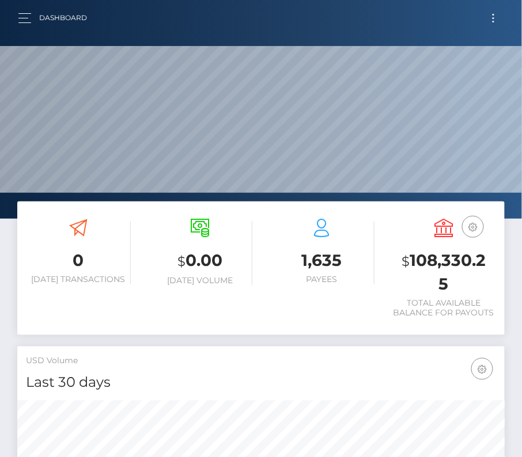
scroll to position [204, 235]
click at [491, 19] on button "Toggle navigation" at bounding box center [493, 18] width 21 height 16
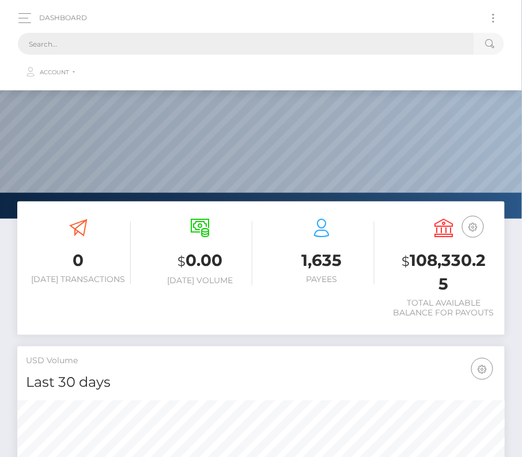
click at [158, 43] on input "text" at bounding box center [246, 44] width 456 height 22
paste input "1581365"
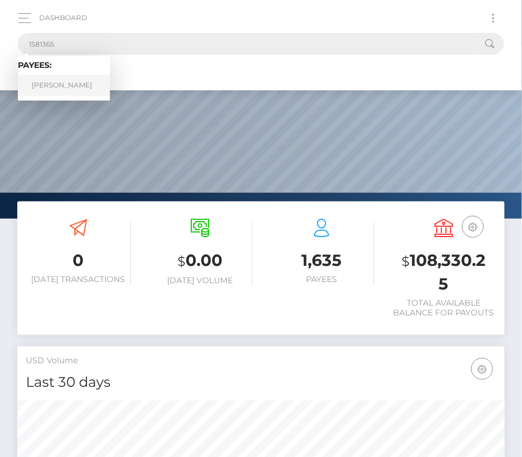
type input "1581365"
click at [50, 92] on link "Dante Taylor" at bounding box center [64, 85] width 92 height 21
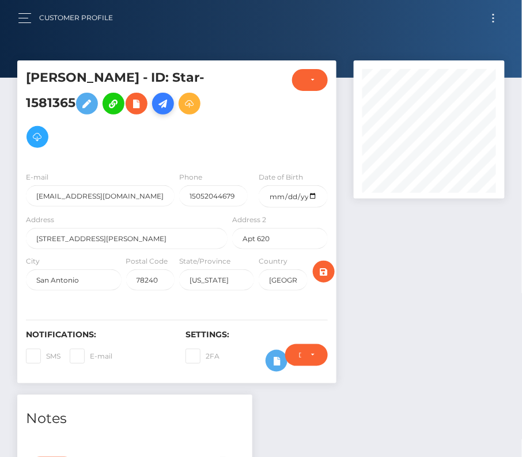
click at [164, 100] on icon at bounding box center [163, 104] width 14 height 14
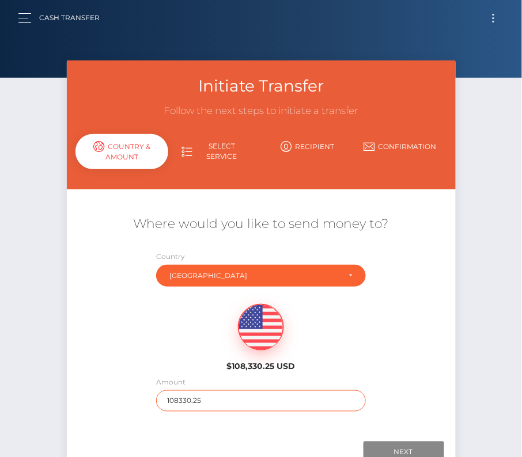
click at [171, 393] on input "108330.25" at bounding box center [261, 401] width 210 height 21
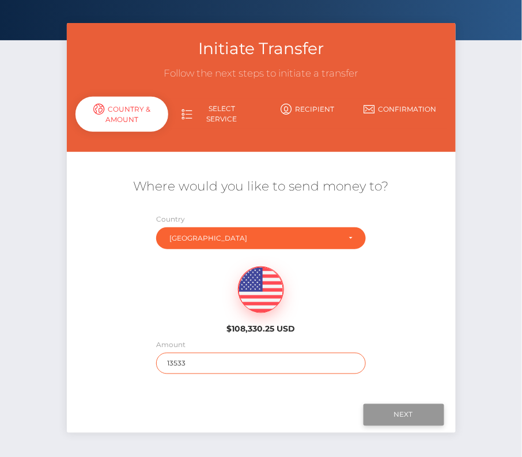
type input "13533"
click at [404, 407] on input "Next" at bounding box center [404, 415] width 81 height 22
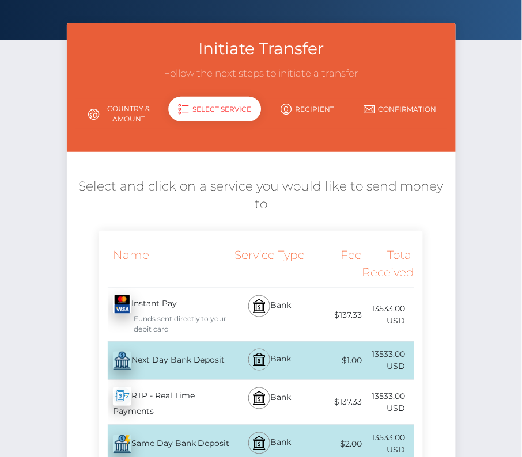
click at [186, 359] on div "Next Day Bank Deposit - USD" at bounding box center [164, 361] width 131 height 32
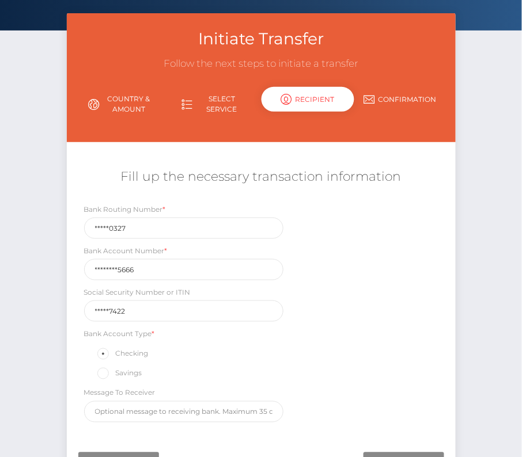
scroll to position [97, 0]
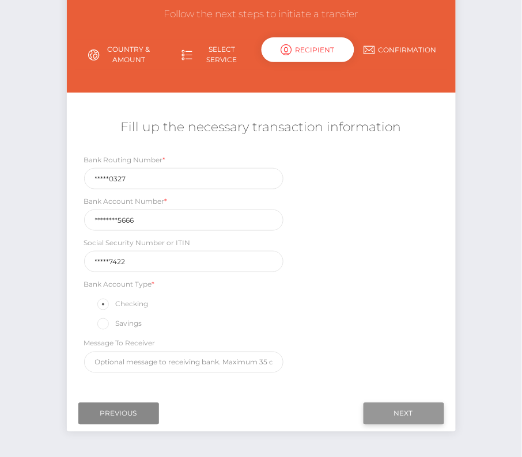
click at [421, 407] on input "Next" at bounding box center [404, 414] width 81 height 22
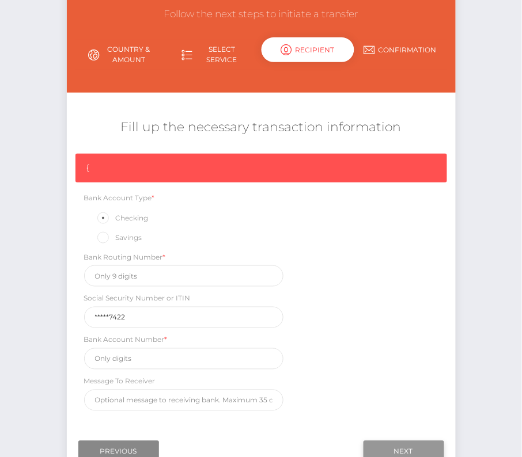
scroll to position [97, 0]
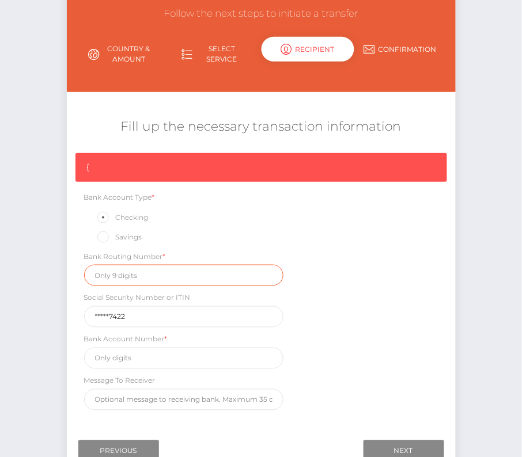
click at [112, 270] on input "text" at bounding box center [183, 275] width 199 height 21
paste input "107000327"
type input "107000327"
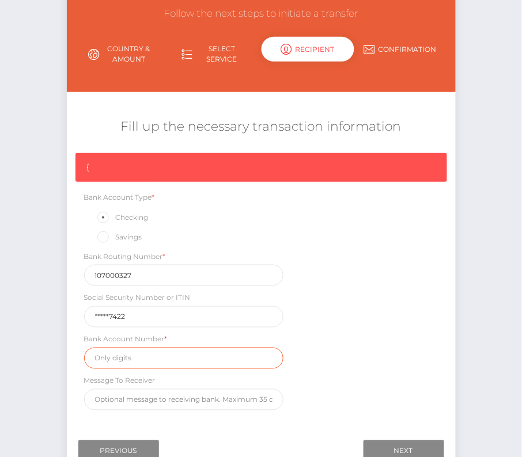
click at [111, 355] on input "text" at bounding box center [183, 358] width 199 height 21
paste input "439009935666"
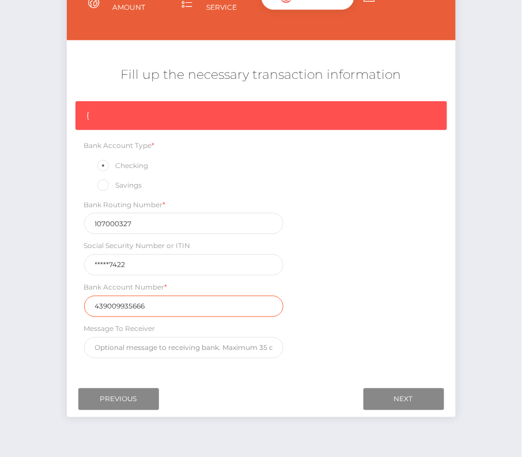
scroll to position [173, 0]
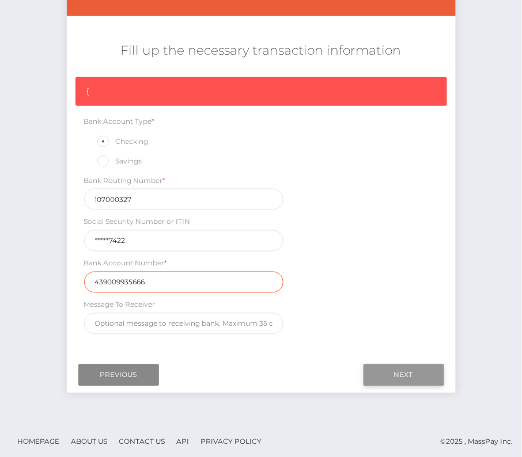
type input "439009935666"
click at [392, 375] on input "Next" at bounding box center [404, 376] width 81 height 22
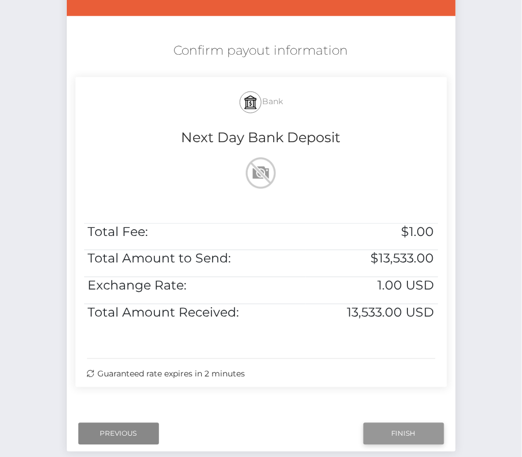
click at [383, 432] on input "Finish" at bounding box center [404, 434] width 81 height 22
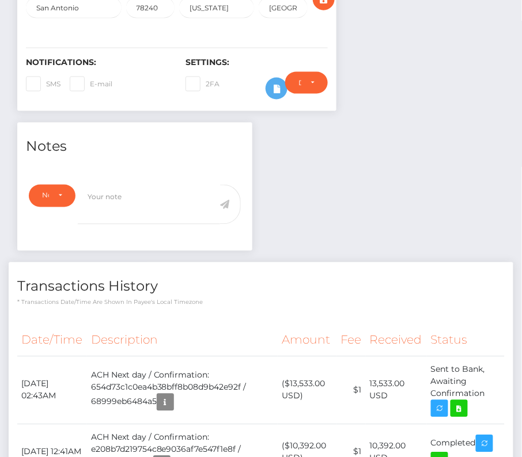
scroll to position [283, 0]
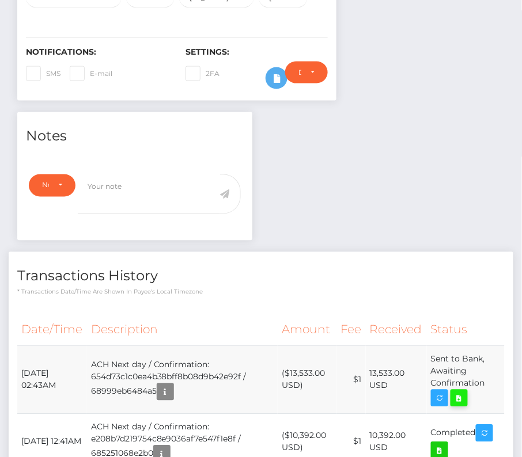
click at [464, 399] on icon at bounding box center [459, 399] width 14 height 14
drag, startPoint x: 20, startPoint y: 367, endPoint x: 493, endPoint y: 383, distance: 473.9
click at [493, 383] on tr "August 11, 2025 02:43AM ACH Next day / Confirmation: 654d73c1c0ea4b38bff8b08d9b…" at bounding box center [260, 380] width 487 height 68
copy tr "August 11, 2025 02:43AM ACH Next day / Confirmation: 654d73c1c0ea4b38bff8b08d9b…"
click at [249, 267] on h4 "Transactions History" at bounding box center [260, 277] width 487 height 20
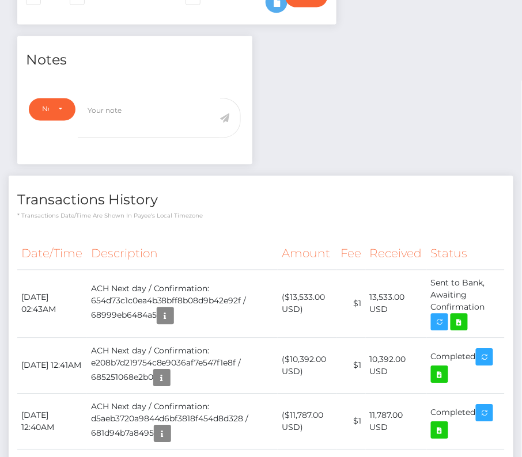
scroll to position [0, 0]
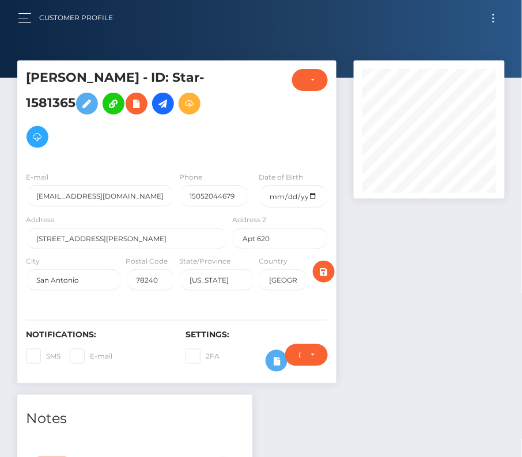
click at [492, 20] on button "Toggle navigation" at bounding box center [493, 18] width 21 height 16
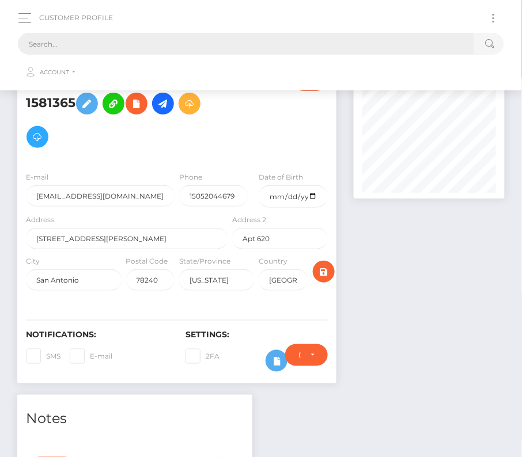
click at [190, 41] on input "text" at bounding box center [246, 44] width 456 height 22
paste input "1267909"
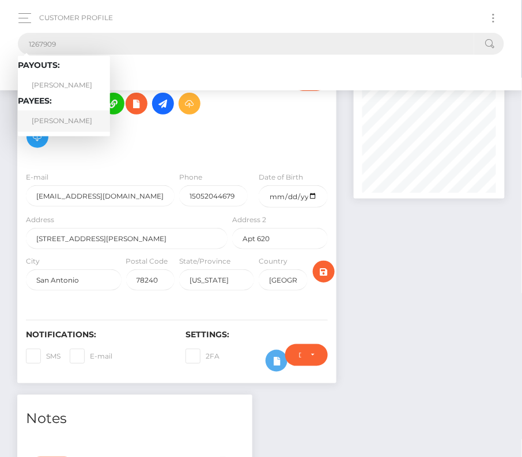
type input "1267909"
click at [78, 122] on link "Trevor Moore" at bounding box center [64, 121] width 92 height 21
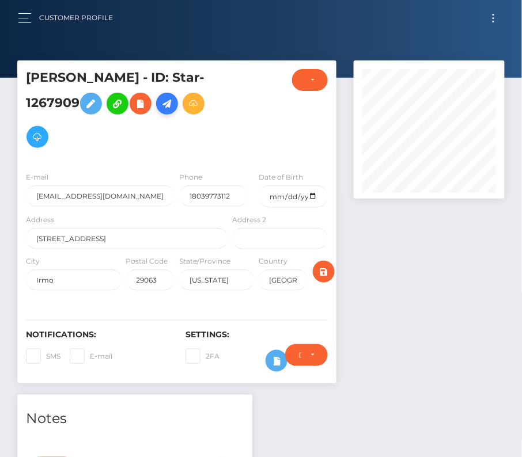
click at [168, 106] on icon at bounding box center [167, 104] width 14 height 14
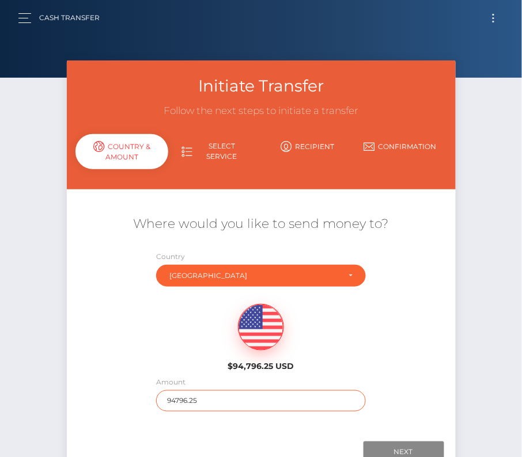
click at [194, 402] on input "94796.25" at bounding box center [261, 401] width 210 height 21
type input "2500"
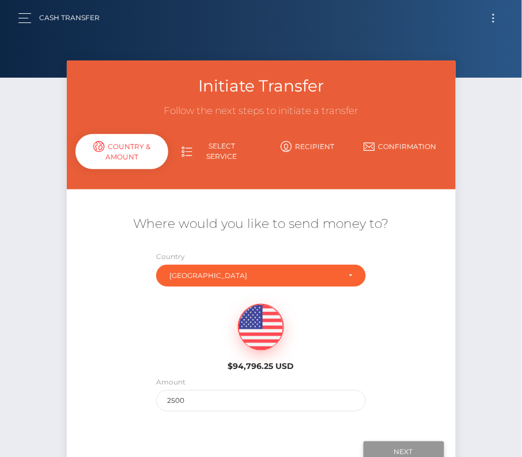
click at [396, 449] on input "Next" at bounding box center [404, 453] width 81 height 22
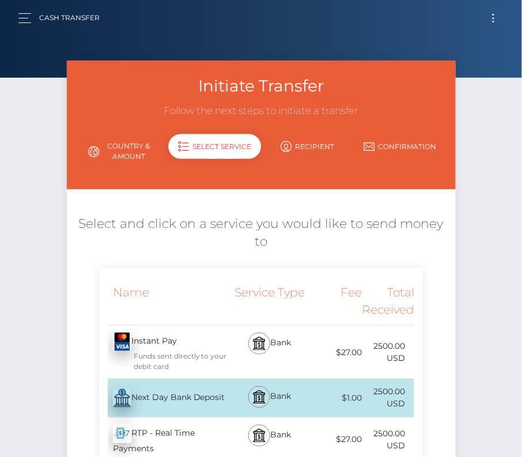
click at [187, 389] on div "Next Day Bank Deposit - USD" at bounding box center [164, 399] width 131 height 32
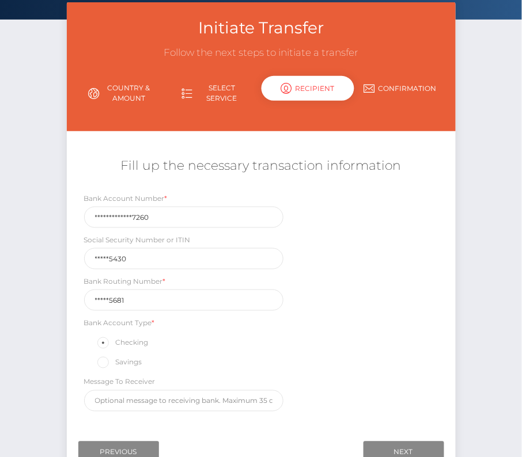
scroll to position [112, 0]
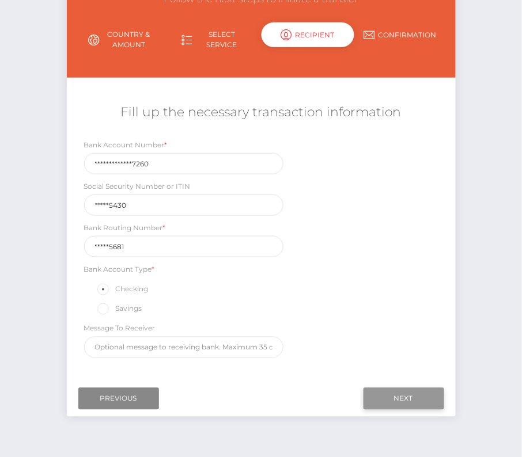
click at [426, 390] on input "Next" at bounding box center [404, 399] width 81 height 22
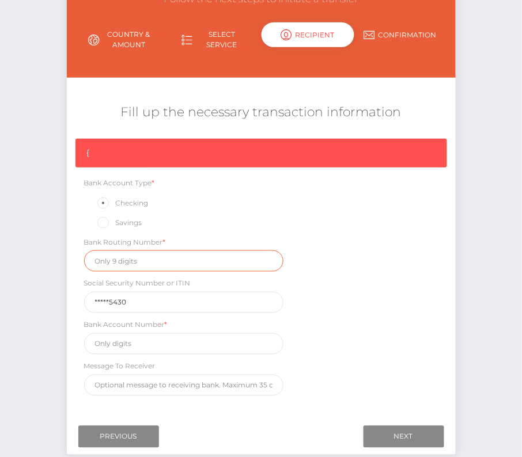
click at [124, 256] on input "text" at bounding box center [183, 261] width 199 height 21
paste input "101205681"
type input "101205681"
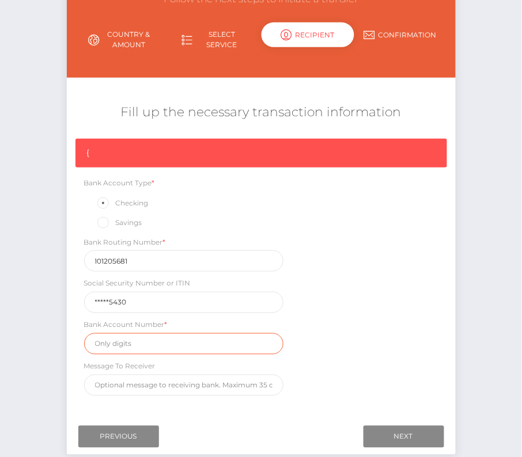
click at [133, 345] on input "text" at bounding box center [183, 344] width 199 height 21
paste input "39900000726717260"
type input "39900000726717260"
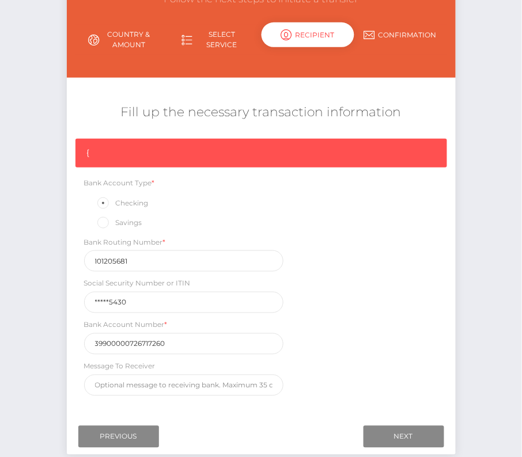
click at [353, 316] on div "{ Bank Account Type * Checking Savings Bank Routing Number * 101205681 Social S…" at bounding box center [261, 270] width 389 height 263
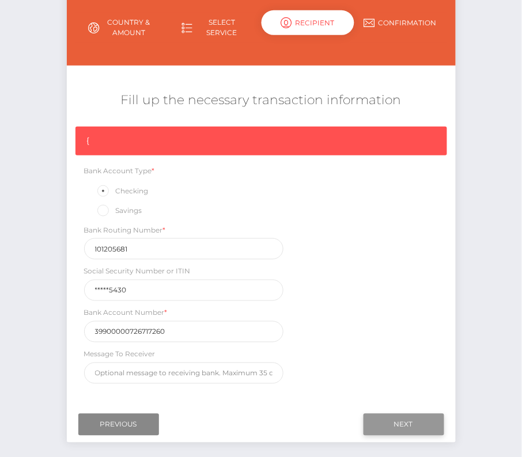
click at [389, 423] on input "Next" at bounding box center [404, 425] width 81 height 22
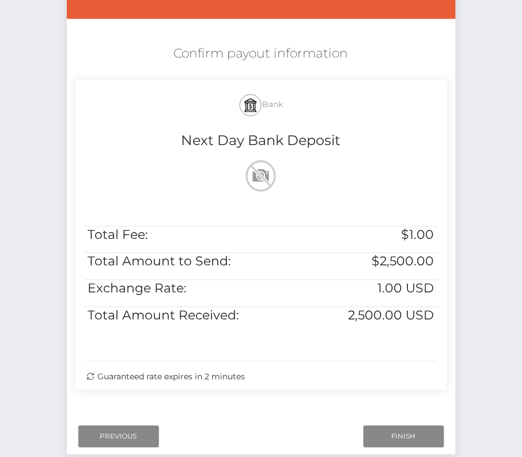
scroll to position [177, 0]
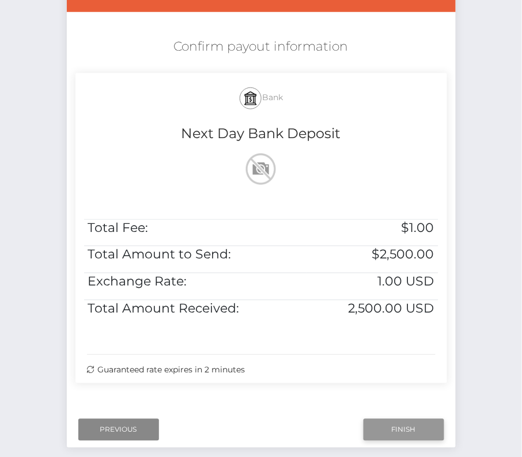
click at [393, 425] on input "Finish" at bounding box center [404, 430] width 81 height 22
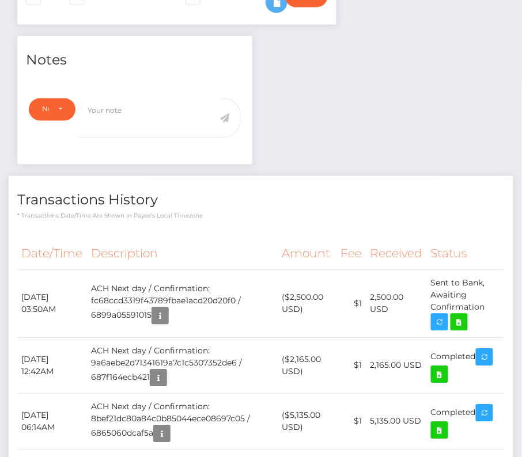
scroll to position [391, 0]
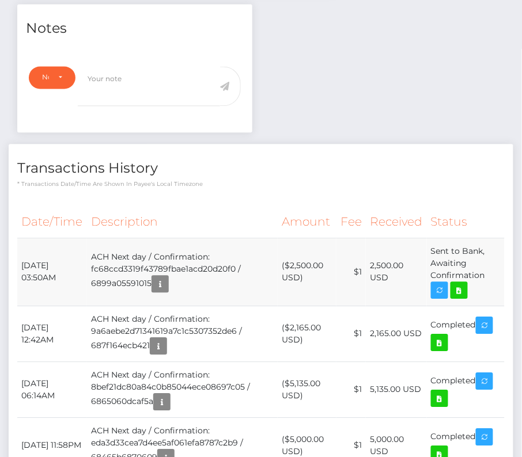
drag, startPoint x: 19, startPoint y: 259, endPoint x: 496, endPoint y: 279, distance: 477.5
click at [496, 279] on tr "August 11, 2025 03:50AM ACH Next day / Confirmation: fc68ccd3319f43789fbae1acd2…" at bounding box center [260, 273] width 487 height 68
copy tbody "August 11, 2025 03:50AM ACH Next day / Confirmation: fc68ccd3319f43789fbae1acd2…"
click at [463, 292] on icon at bounding box center [459, 291] width 14 height 14
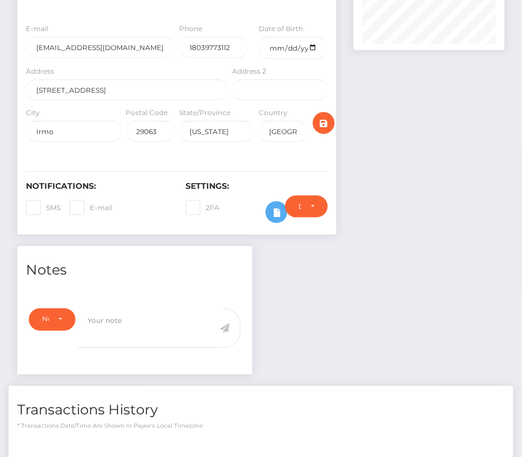
scroll to position [0, 0]
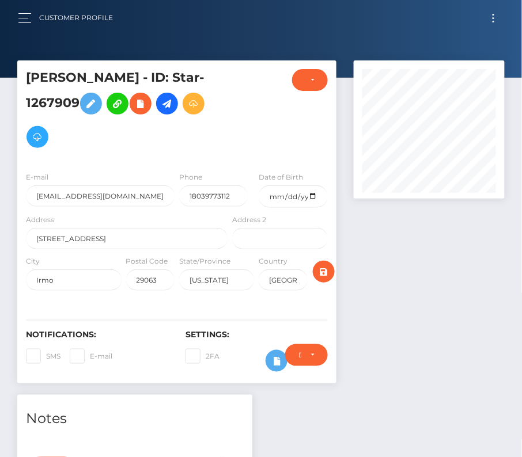
click at [497, 18] on button "Toggle navigation" at bounding box center [493, 18] width 21 height 16
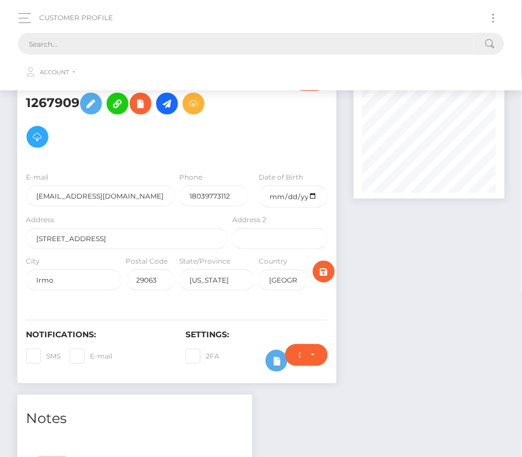
click at [326, 39] on input "text" at bounding box center [246, 44] width 456 height 22
paste input "394370"
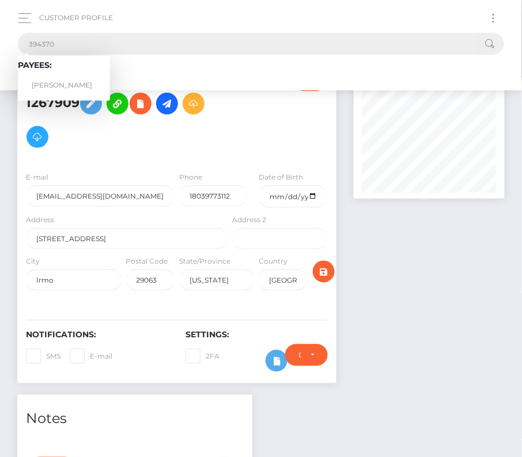
type input "394370"
click at [63, 83] on link "Rohan Niteen Dongare" at bounding box center [64, 85] width 92 height 21
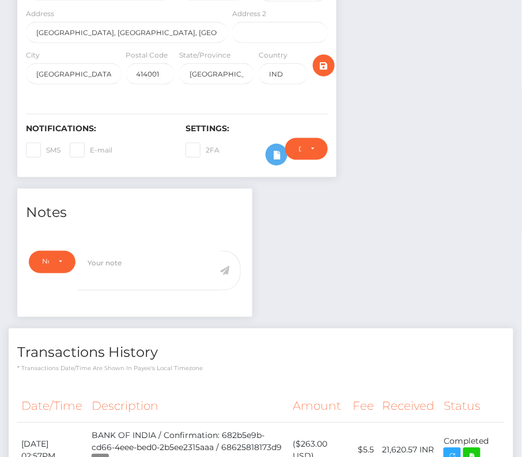
scroll to position [430, 0]
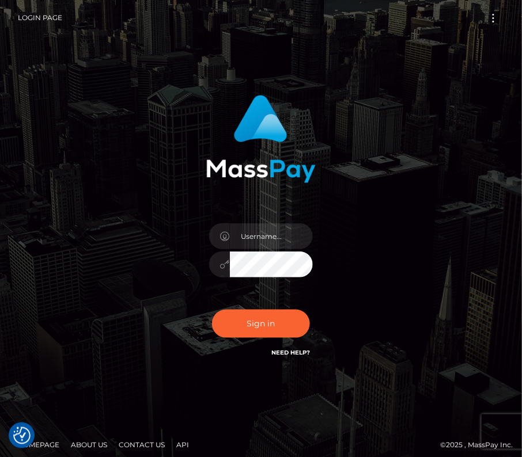
type input "kateo"
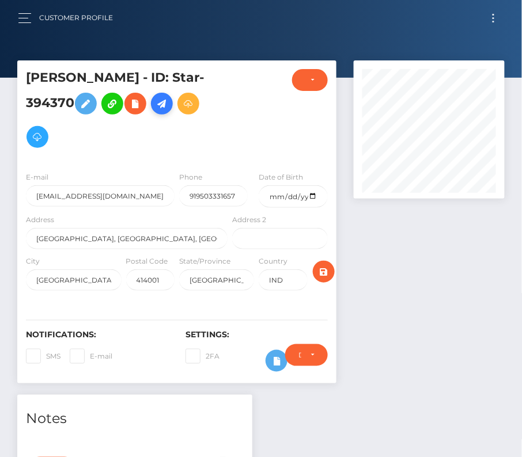
click at [169, 104] on icon at bounding box center [162, 104] width 14 height 14
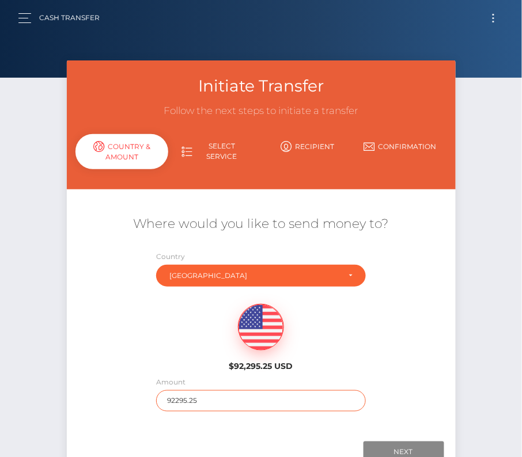
click at [178, 399] on input "92295.25" at bounding box center [261, 401] width 210 height 21
type input "153"
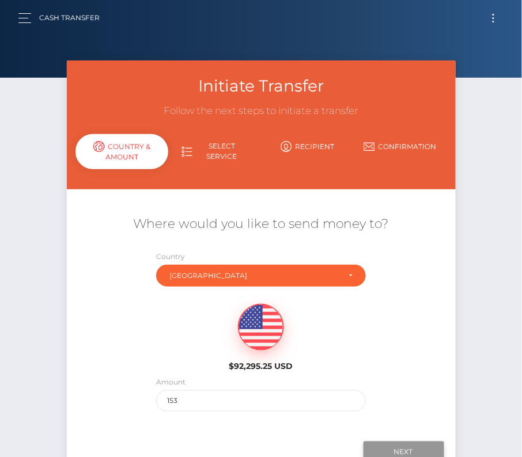
click at [388, 448] on input "Next" at bounding box center [404, 453] width 81 height 22
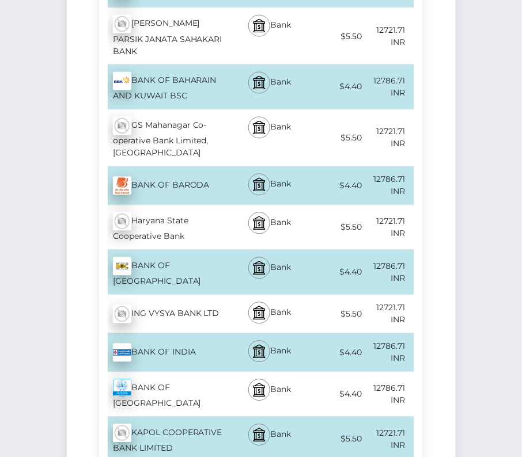
scroll to position [1886, 0]
click at [186, 339] on div "BANK OF INDIA - INR" at bounding box center [164, 352] width 131 height 32
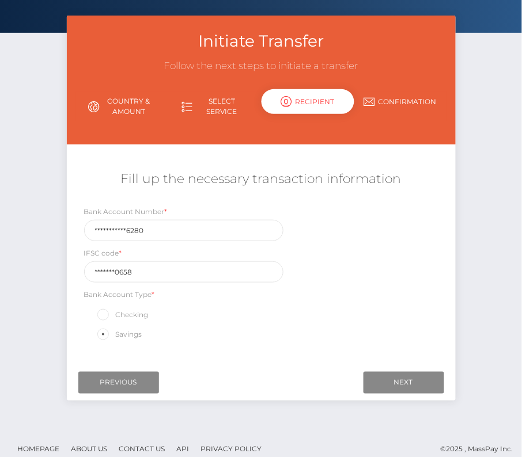
scroll to position [49, 0]
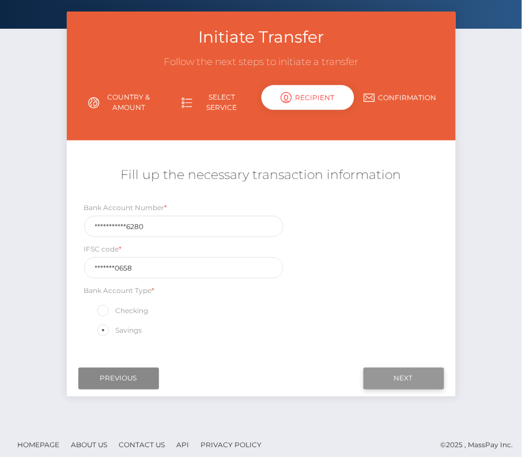
click at [397, 380] on input "Next" at bounding box center [404, 379] width 81 height 22
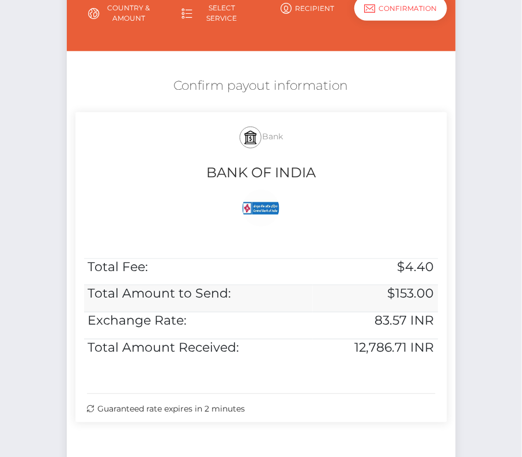
scroll to position [148, 0]
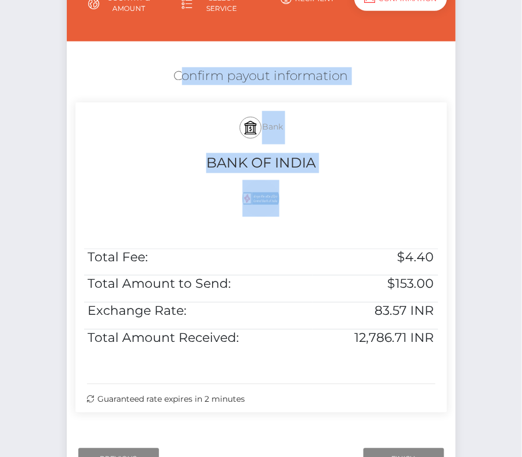
drag, startPoint x: 165, startPoint y: 69, endPoint x: 440, endPoint y: 365, distance: 404.4
click at [440, 365] on div "Confirm payout information Bank BANK OF INDIA Total Fee: $4.40 Total Amount to …" at bounding box center [261, 243] width 389 height 363
copy div "Confirm payout information Bank BANK OF INDIA"
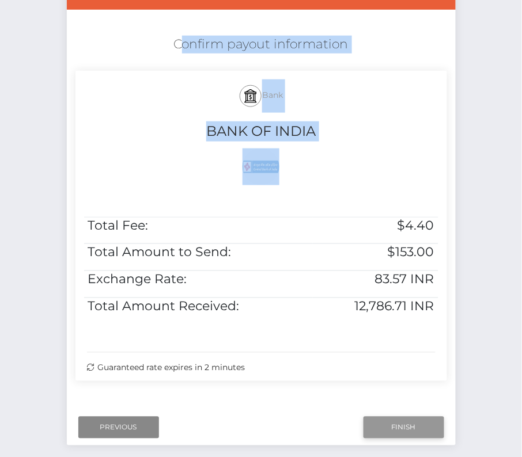
click at [403, 421] on input "Finish" at bounding box center [404, 428] width 81 height 22
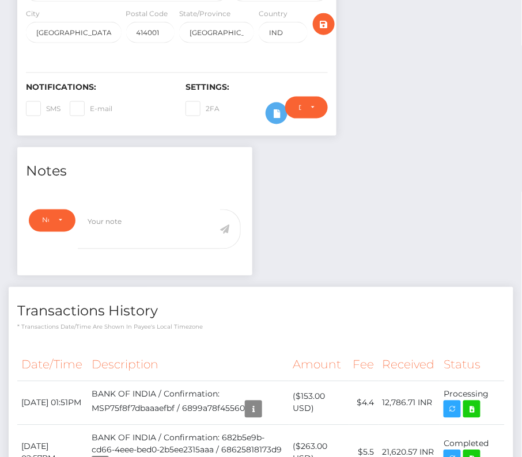
scroll to position [245, 0]
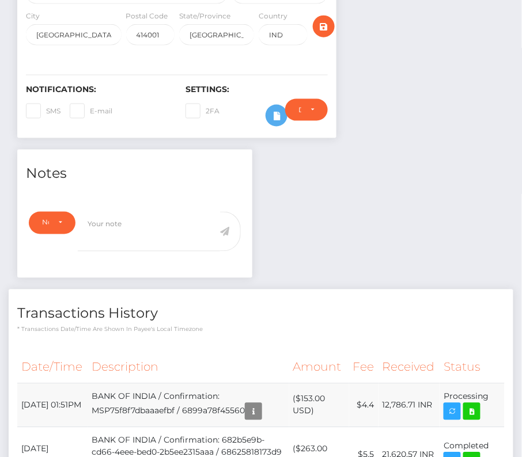
drag, startPoint x: 20, startPoint y: 394, endPoint x: 493, endPoint y: 400, distance: 472.5
click at [493, 400] on tr "[DATE] 01:51PM BANK OF INDIA / Confirmation: MSP75f8f7dbaaaefbf / 6899a78f45560…" at bounding box center [260, 406] width 487 height 44
copy tbody "[DATE] 01:51PM BANK OF INDIA / Confirmation: MSP75f8f7dbaaaefbf / 6899a78f45560…"
click at [473, 408] on icon at bounding box center [472, 412] width 14 height 14
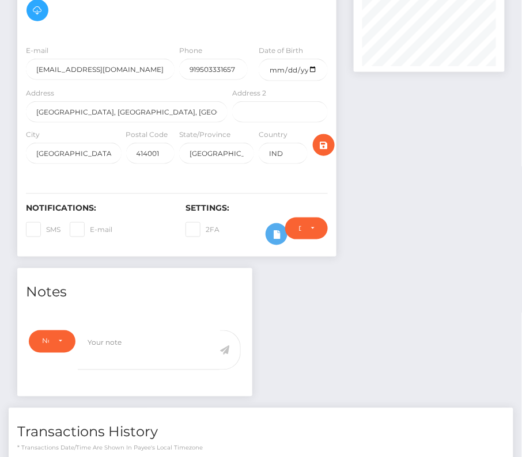
scroll to position [0, 0]
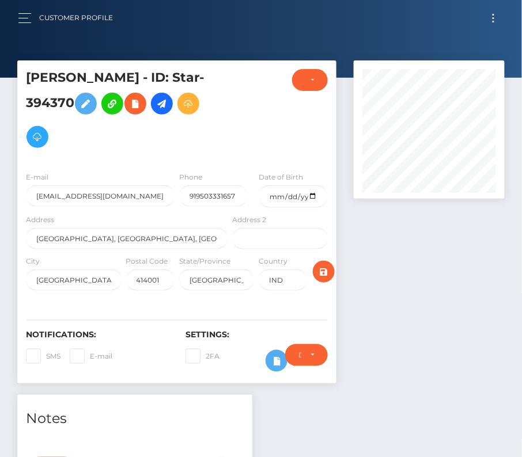
click at [494, 20] on button "Toggle navigation" at bounding box center [493, 18] width 21 height 16
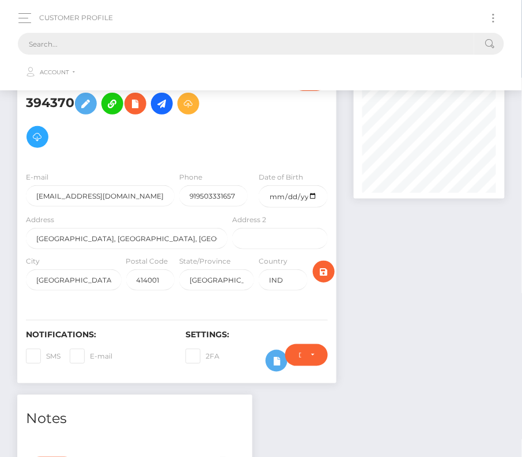
click at [239, 51] on input "text" at bounding box center [246, 44] width 456 height 22
paste input "1018162"
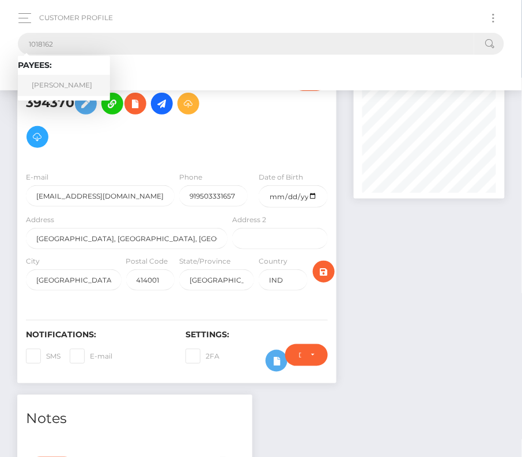
type input "1018162"
click at [67, 82] on link "[PERSON_NAME]" at bounding box center [64, 85] width 92 height 21
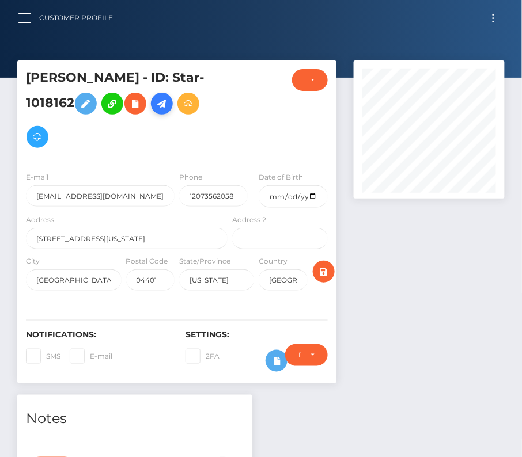
click at [165, 111] on link at bounding box center [162, 104] width 22 height 22
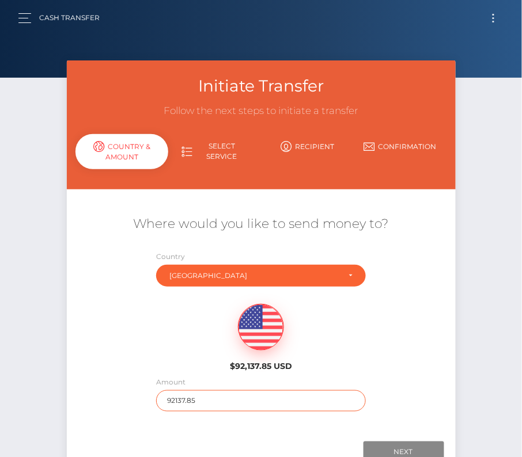
click at [198, 397] on input "92137.85" at bounding box center [261, 401] width 210 height 21
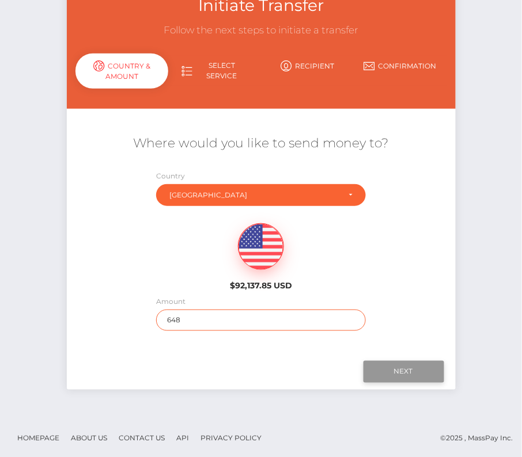
type input "648"
click at [415, 376] on input "Next" at bounding box center [404, 372] width 81 height 22
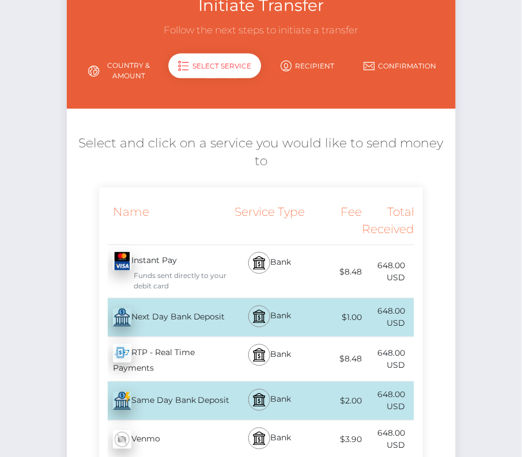
click at [203, 313] on div "Next Day Bank Deposit - USD" at bounding box center [164, 318] width 131 height 32
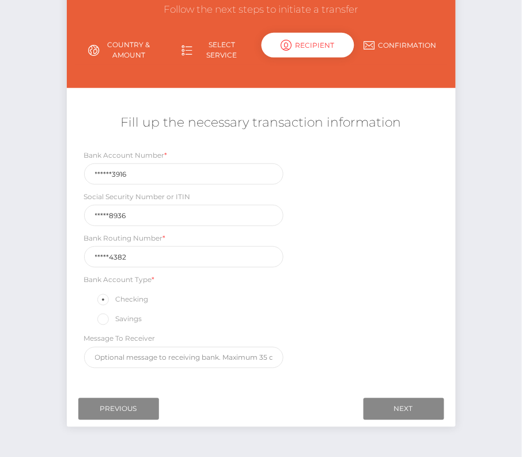
scroll to position [122, 0]
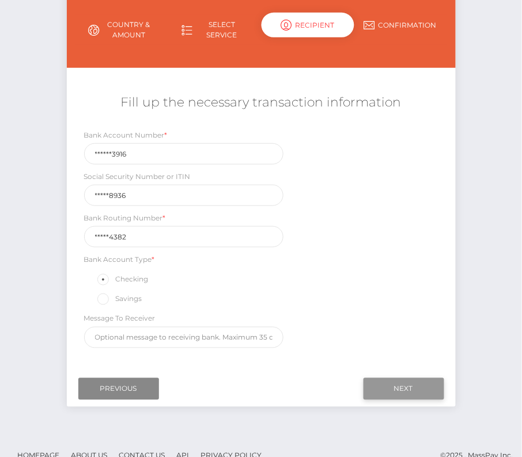
click at [402, 379] on input "Next" at bounding box center [404, 390] width 81 height 22
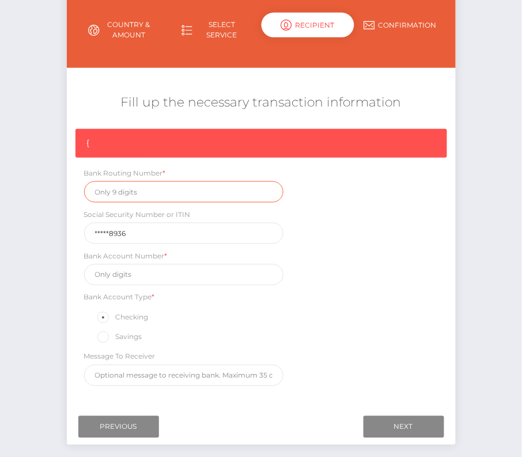
click at [126, 195] on input "text" at bounding box center [183, 191] width 199 height 21
paste input "211274382"
type input "211274382"
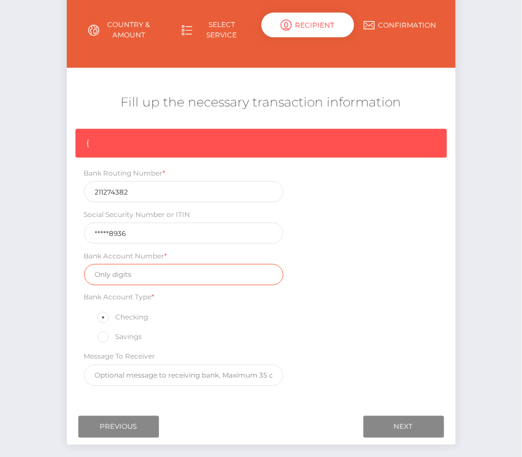
click at [131, 275] on input "text" at bounding box center [183, 274] width 199 height 21
paste input "4022913916"
type input "4022913916"
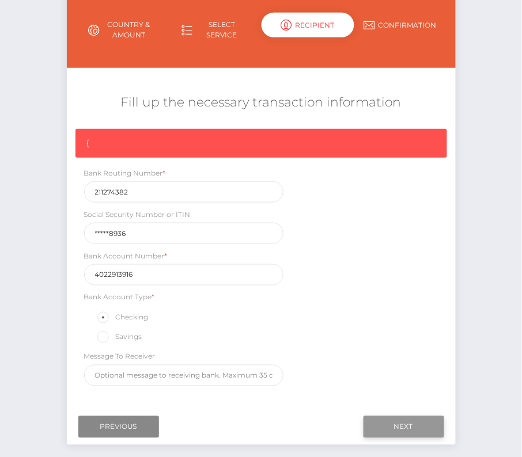
click at [384, 422] on input "Next" at bounding box center [404, 428] width 81 height 22
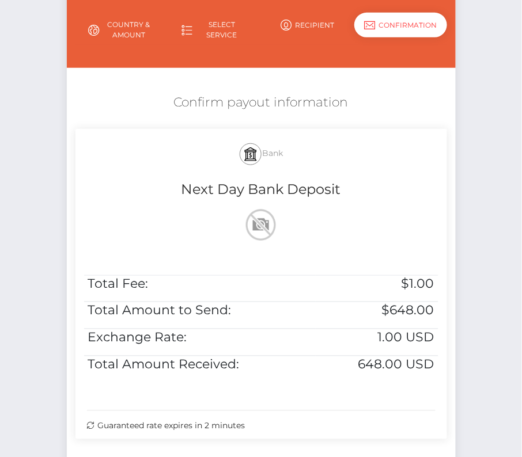
scroll to position [235, 0]
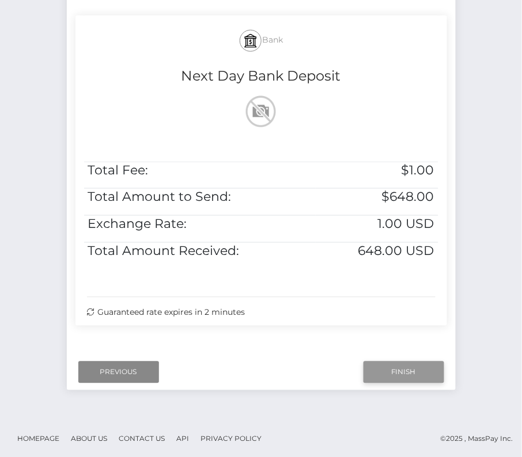
click at [399, 374] on input "Finish" at bounding box center [404, 373] width 81 height 22
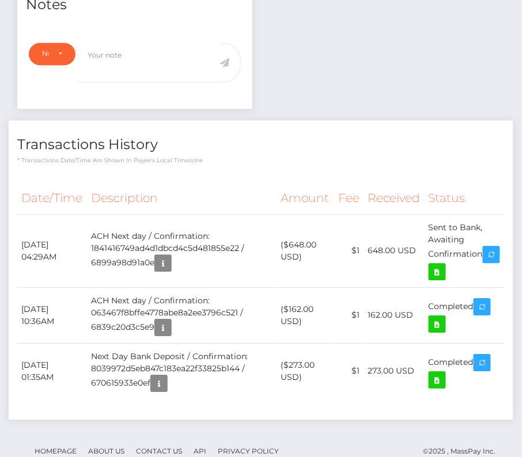
scroll to position [423, 0]
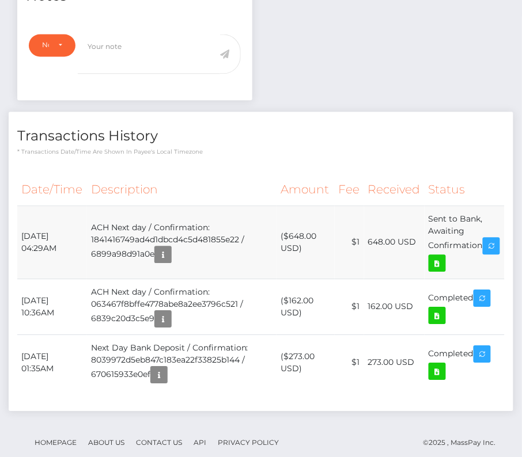
drag, startPoint x: 19, startPoint y: 228, endPoint x: 500, endPoint y: 244, distance: 481.4
click at [500, 244] on tr "August 11, 2025 04:29AM ACH Next day / Confirmation: 1841416749ad4d1dbcd4c5d481…" at bounding box center [260, 242] width 487 height 73
copy tr "August 11, 2025 04:29AM ACH Next day / Confirmation: 1841416749ad4d1dbcd4c5d481…"
click at [444, 256] on icon at bounding box center [437, 263] width 14 height 14
click at [167, 174] on th "Description" at bounding box center [182, 190] width 190 height 32
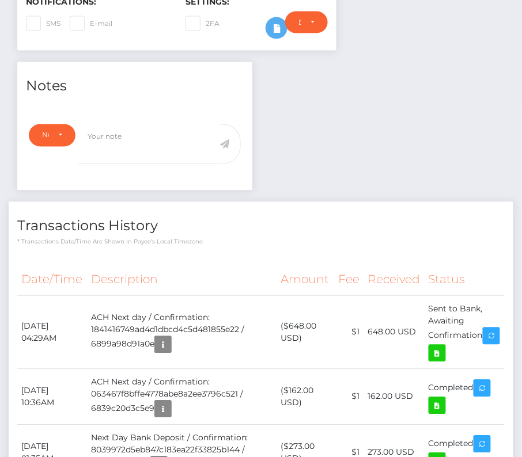
scroll to position [0, 0]
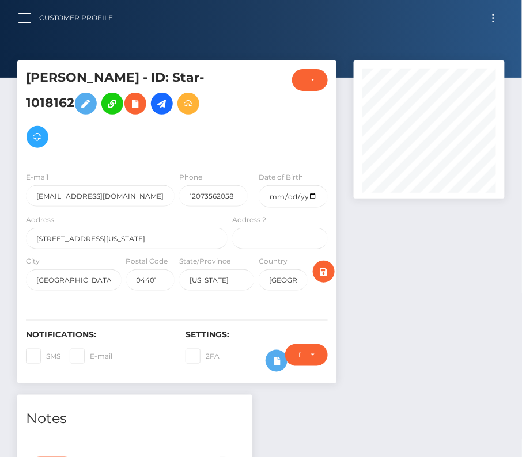
click at [494, 18] on button "Toggle navigation" at bounding box center [493, 18] width 21 height 16
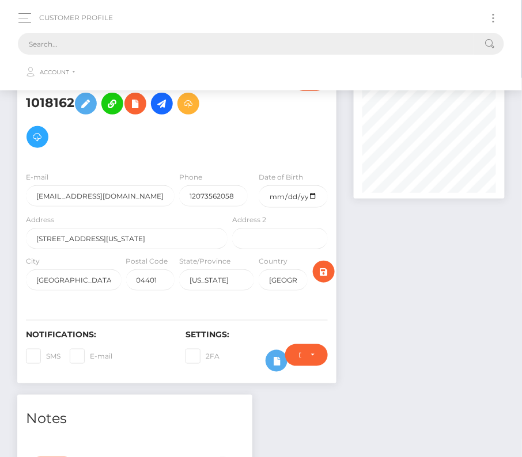
click at [212, 47] on input "text" at bounding box center [246, 44] width 456 height 22
paste input "232637"
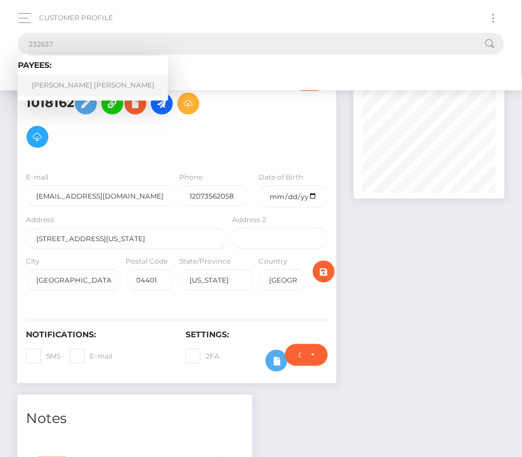
type input "232637"
click at [70, 82] on link "Luisa Fernanda Osorio Agudelo" at bounding box center [93, 85] width 150 height 21
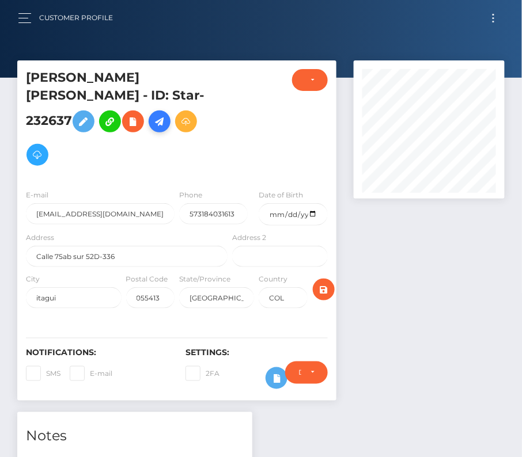
click at [149, 133] on link at bounding box center [160, 122] width 22 height 22
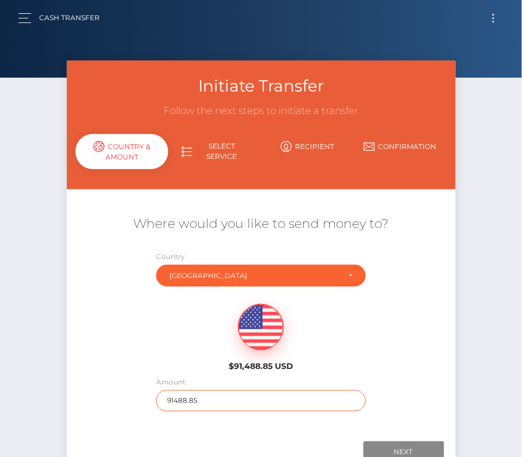
click at [187, 398] on input "91488.85" at bounding box center [261, 401] width 210 height 21
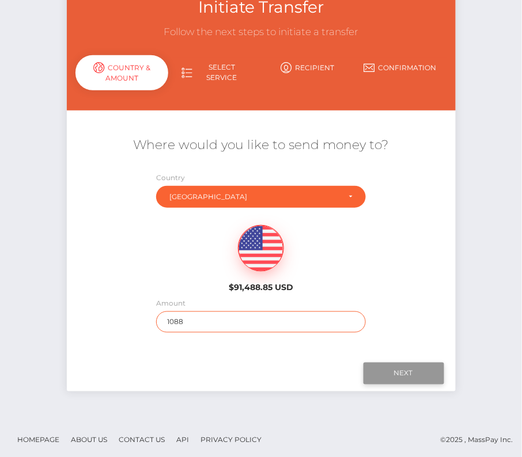
scroll to position [81, 0]
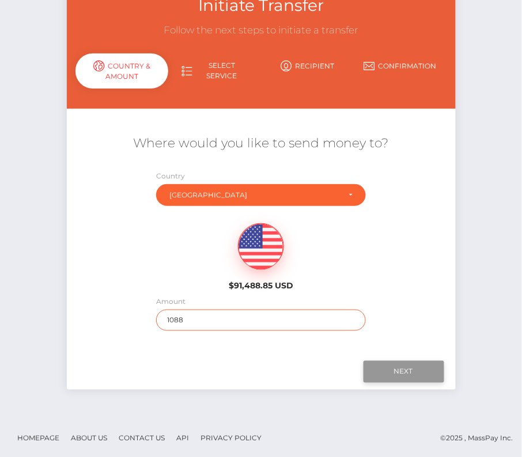
type input "1088"
click at [402, 361] on input "Next" at bounding box center [404, 372] width 81 height 22
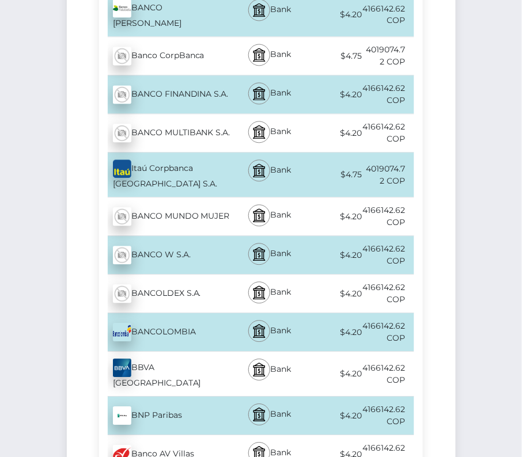
scroll to position [378, 0]
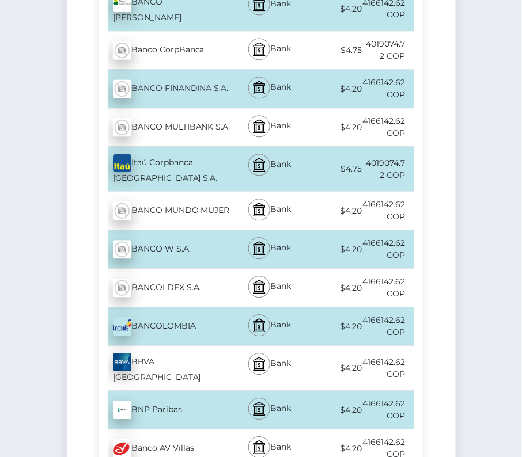
click at [179, 343] on div "BANCOLOMBIA - COP" at bounding box center [164, 327] width 131 height 32
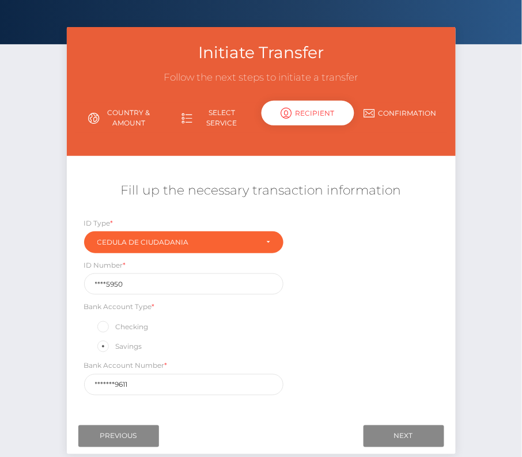
scroll to position [44, 0]
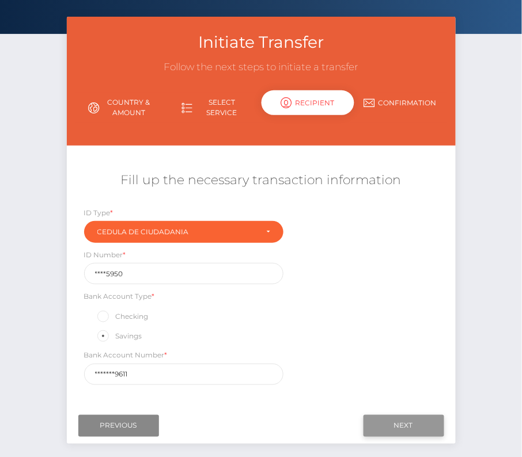
click at [391, 420] on input "Next" at bounding box center [404, 426] width 81 height 22
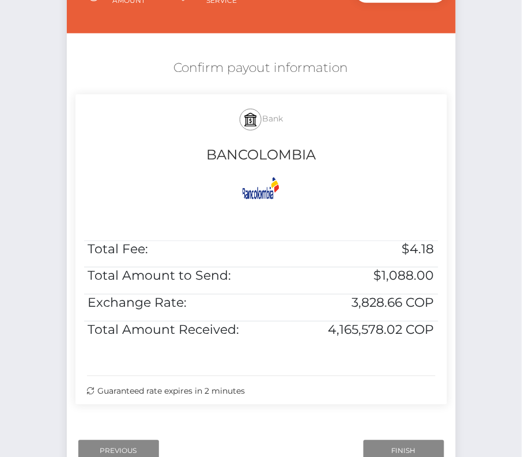
scroll to position [177, 0]
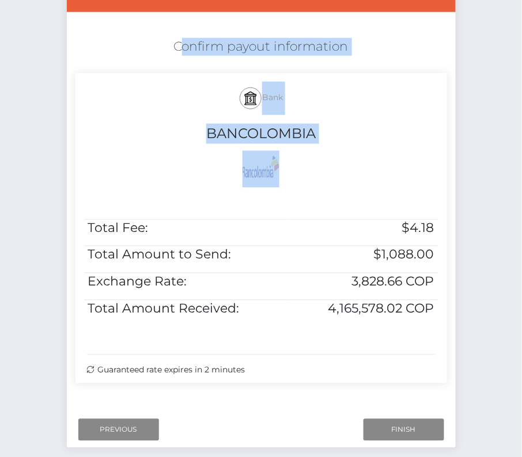
drag, startPoint x: 171, startPoint y: 37, endPoint x: 443, endPoint y: 319, distance: 392.4
click at [443, 319] on div "Confirm payout information Bank [GEOGRAPHIC_DATA] Total Fee: $4.18 Total Amount…" at bounding box center [261, 213] width 389 height 363
copy div "Confirm payout information Bank BANCOLOMBIA"
click at [396, 429] on input "Finish" at bounding box center [404, 430] width 81 height 22
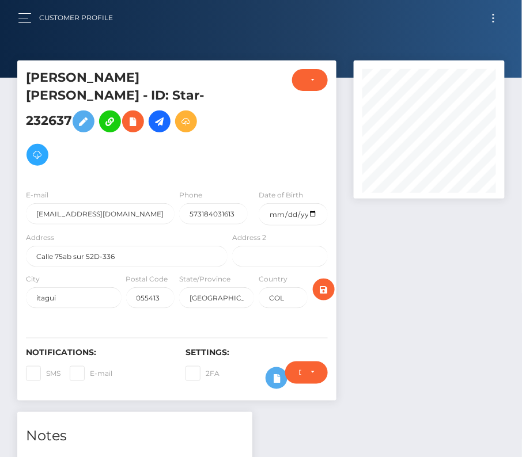
scroll to position [354, 0]
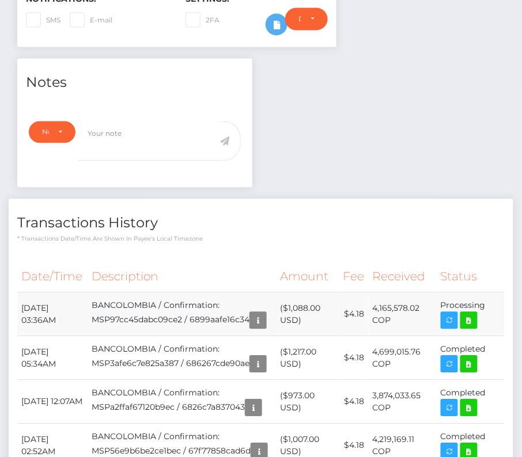
drag, startPoint x: 20, startPoint y: 292, endPoint x: 498, endPoint y: 299, distance: 477.7
click at [498, 299] on tr "[DATE] 03:36AM BANCOLOMBIA / Confirmation: MSP97cc45dabc09ce2 / 6899aafe16c34 (…" at bounding box center [260, 315] width 487 height 44
copy tbody "[DATE] 03:36AM BANCOLOMBIA / Confirmation: MSP97cc45dabc09ce2 / 6899aafe16c34 (…"
click at [477, 312] on link at bounding box center [468, 320] width 17 height 17
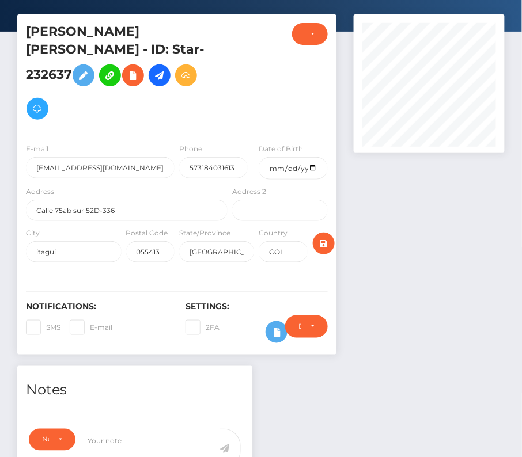
scroll to position [0, 0]
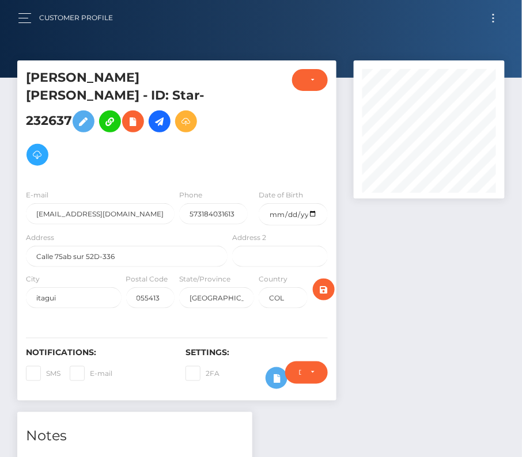
click at [492, 14] on button "Toggle navigation" at bounding box center [493, 18] width 21 height 16
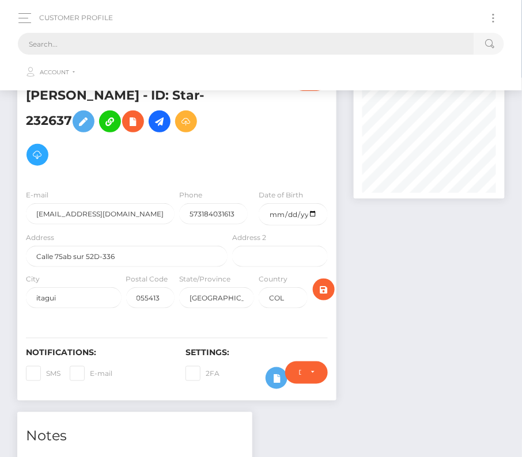
click at [151, 44] on input "text" at bounding box center [246, 44] width 456 height 22
paste input "193958"
drag, startPoint x: 59, startPoint y: 43, endPoint x: 0, endPoint y: 44, distance: 59.3
click at [0, 44] on nav "Customer Profile 193958 Loading... Loading... Account Logout" at bounding box center [261, 45] width 522 height 90
paste input "2405737"
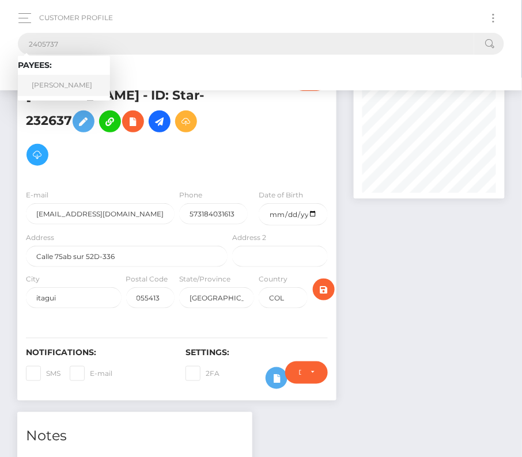
type input "2405737"
click at [58, 81] on link "[PERSON_NAME]" at bounding box center [64, 85] width 92 height 21
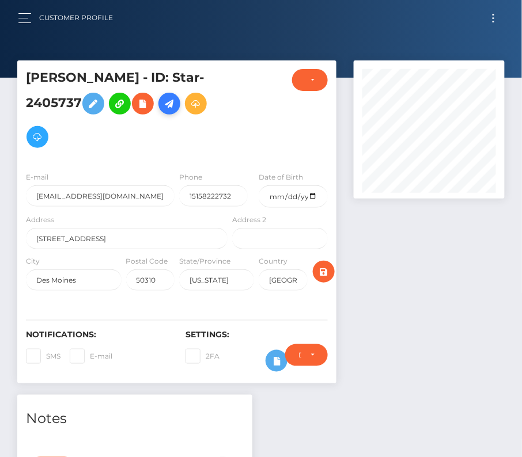
click at [169, 108] on icon at bounding box center [169, 104] width 14 height 14
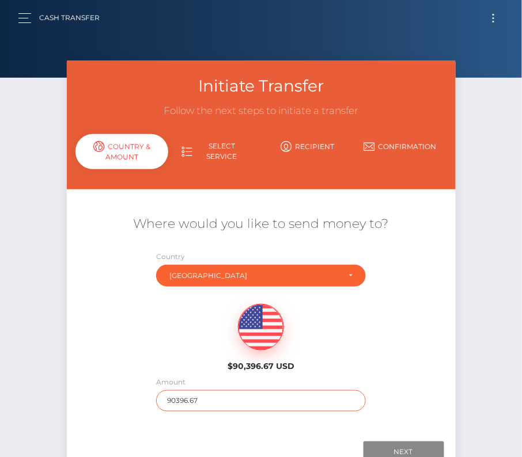
click at [184, 394] on input "90396.67" at bounding box center [261, 401] width 210 height 21
click at [184, 393] on input "90396.67" at bounding box center [261, 401] width 210 height 21
type input "8336"
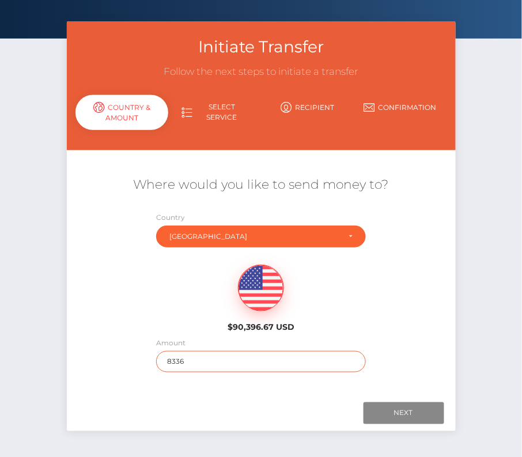
scroll to position [72, 0]
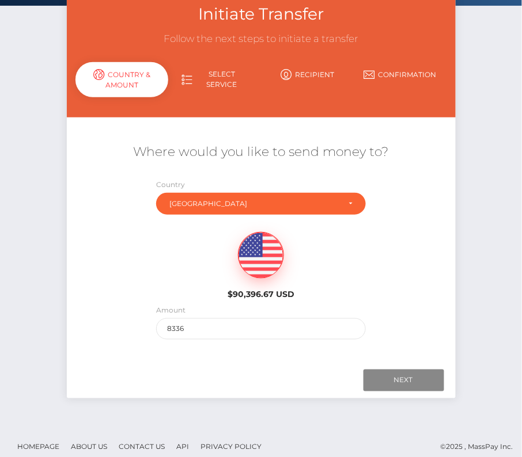
click at [401, 365] on div "Next Finish Previous" at bounding box center [261, 381] width 389 height 36
click at [398, 377] on input "Next" at bounding box center [404, 381] width 81 height 22
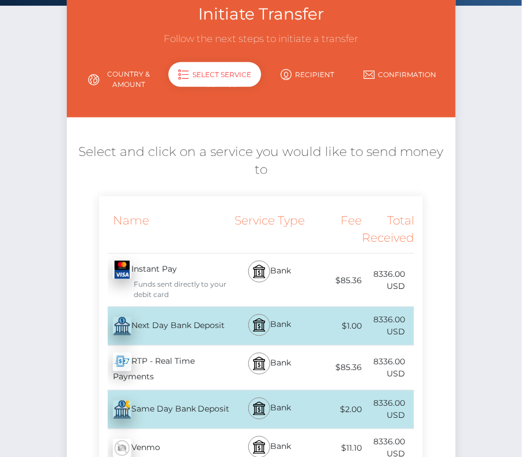
click at [157, 330] on div "Next Day Bank Deposit - USD" at bounding box center [164, 327] width 131 height 32
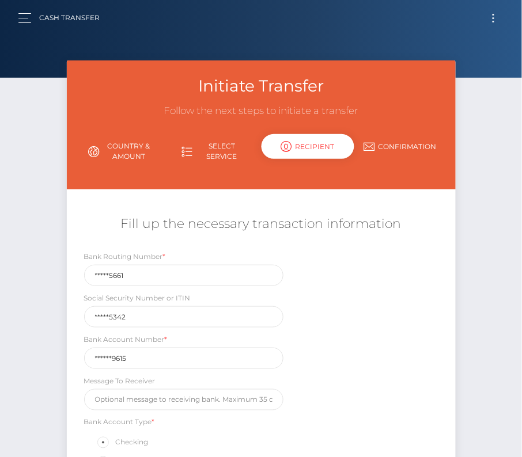
scroll to position [135, 0]
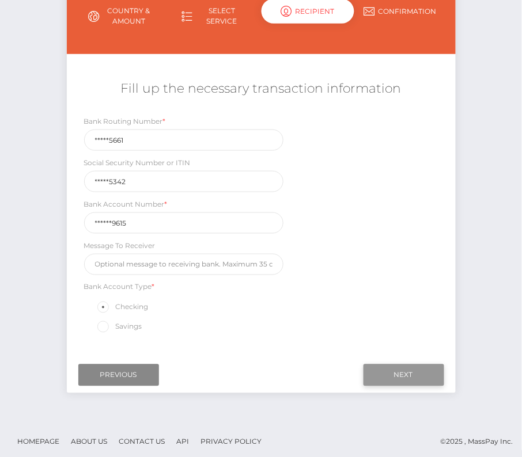
click at [423, 372] on input "Next" at bounding box center [404, 376] width 81 height 22
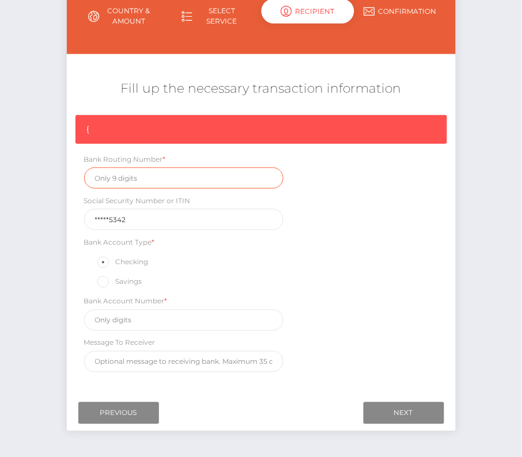
click at [116, 171] on input "text" at bounding box center [183, 178] width 199 height 21
paste input "071025661"
type input "071025661"
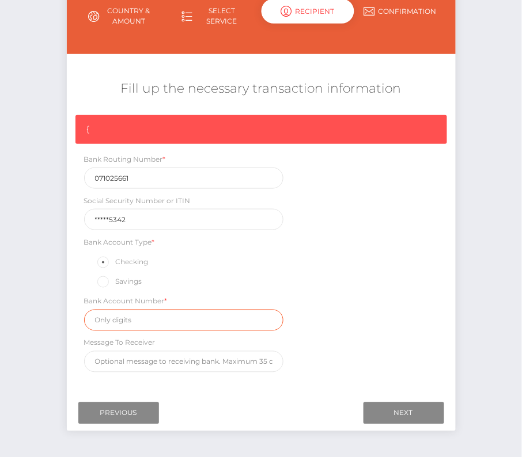
click at [116, 322] on input "text" at bounding box center [183, 320] width 199 height 21
paste input "4852479615"
type input "4852479615"
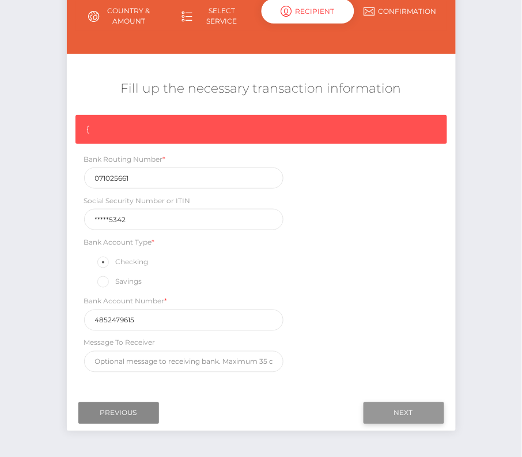
click at [413, 409] on input "Next" at bounding box center [404, 414] width 81 height 22
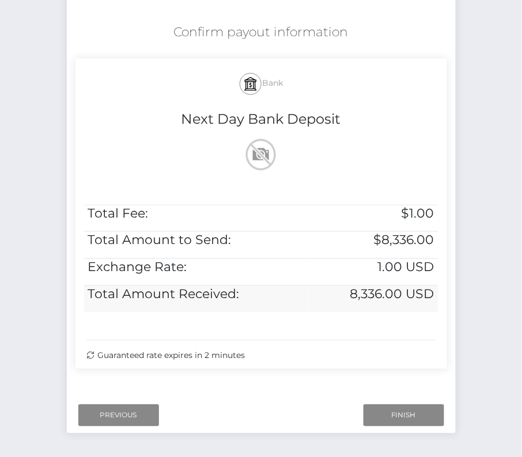
scroll to position [235, 0]
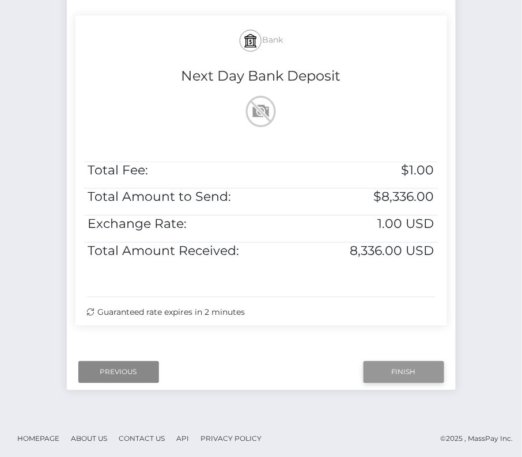
click at [406, 368] on input "Finish" at bounding box center [404, 373] width 81 height 22
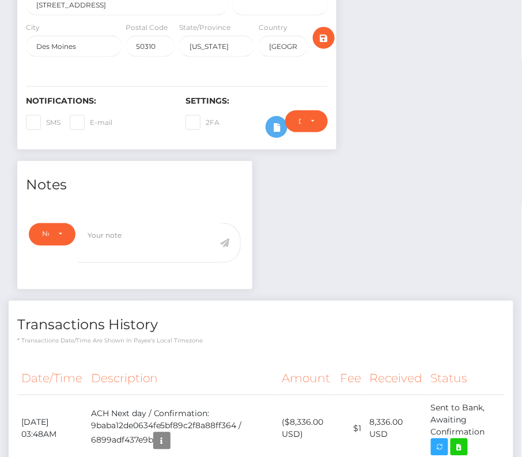
scroll to position [339, 0]
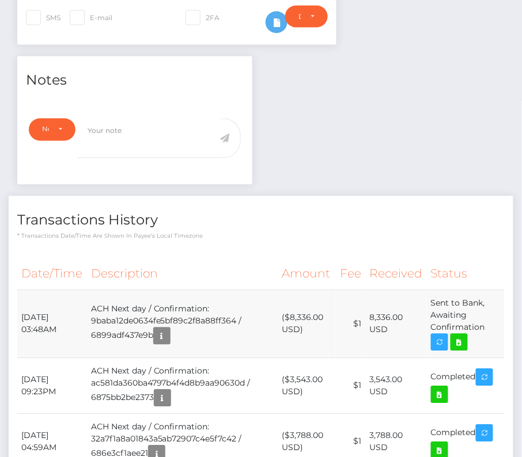
click at [306, 313] on td "($8,336.00 USD)" at bounding box center [307, 324] width 58 height 68
click at [465, 337] on icon at bounding box center [459, 343] width 14 height 14
drag, startPoint x: 20, startPoint y: 312, endPoint x: 492, endPoint y: 324, distance: 472.6
click at [492, 324] on tr "August 11, 2025 03:48AM ACH Next day / Confirmation: 9baba12de0634fe5bf89c2f8a8…" at bounding box center [260, 324] width 487 height 68
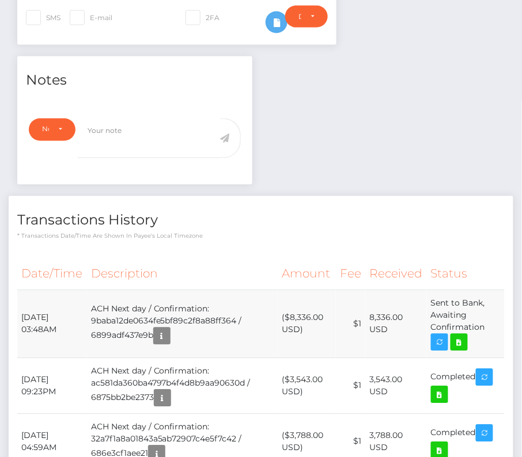
copy tr "August 11, 2025 03:48AM ACH Next day / Confirmation: 9baba12de0634fe5bf89c2f8a8…"
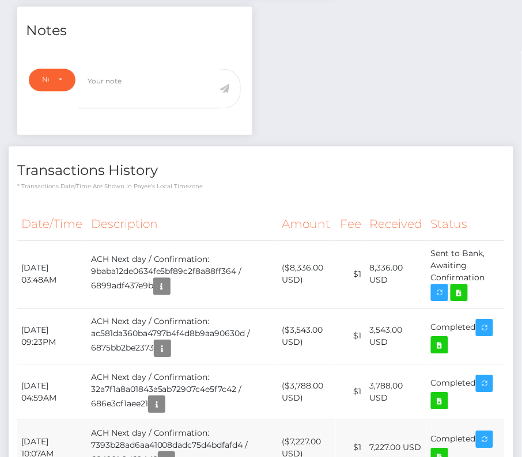
scroll to position [387, 0]
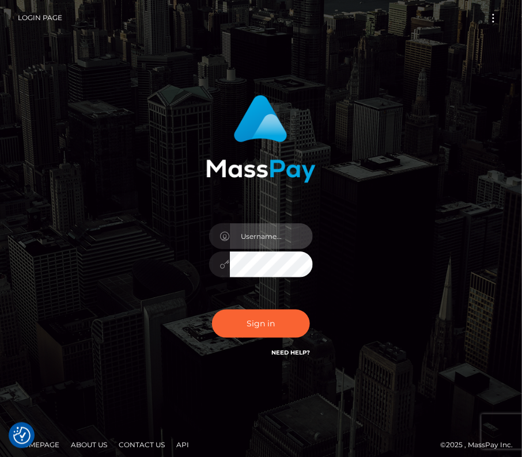
click at [251, 236] on input "text" at bounding box center [271, 237] width 83 height 26
type input "kateo"
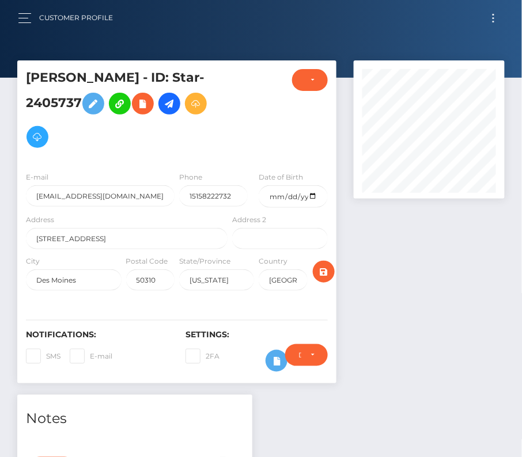
click at [497, 10] on button "Toggle navigation" at bounding box center [493, 18] width 21 height 16
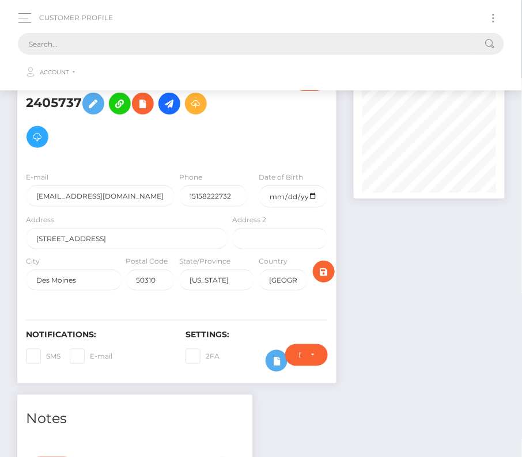
click at [172, 44] on input "text" at bounding box center [246, 44] width 456 height 22
paste input "84303"
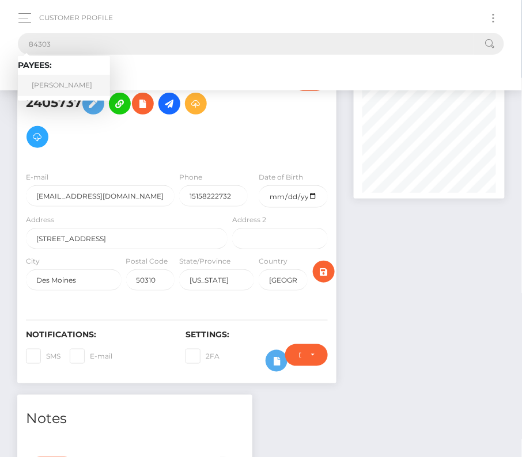
type input "84303"
click at [63, 78] on link "Alexandre Farinelli" at bounding box center [64, 85] width 92 height 21
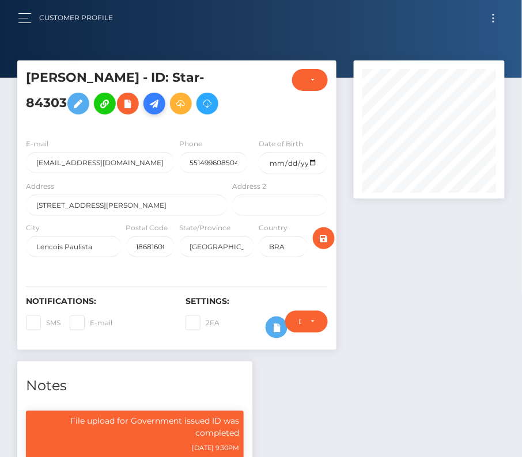
click at [156, 97] on icon at bounding box center [154, 104] width 14 height 14
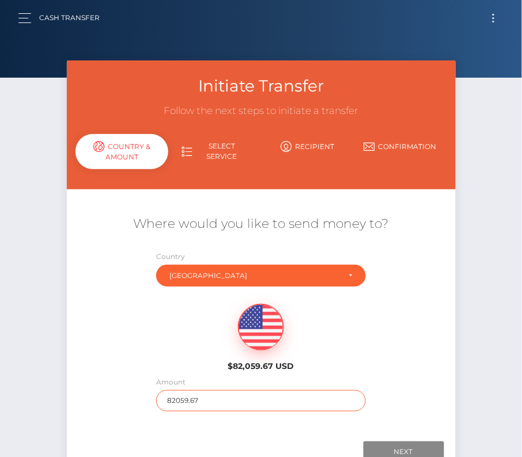
click at [211, 400] on input "82059.67" at bounding box center [261, 401] width 210 height 21
type input "1774"
click at [165, 347] on div "$82,059.67 USD" at bounding box center [261, 335] width 389 height 84
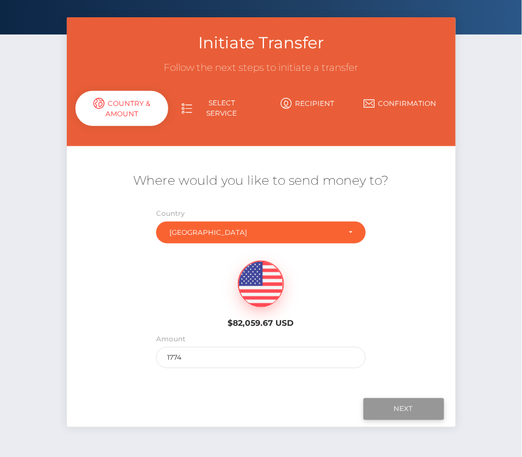
click at [389, 404] on input "Next" at bounding box center [404, 410] width 81 height 22
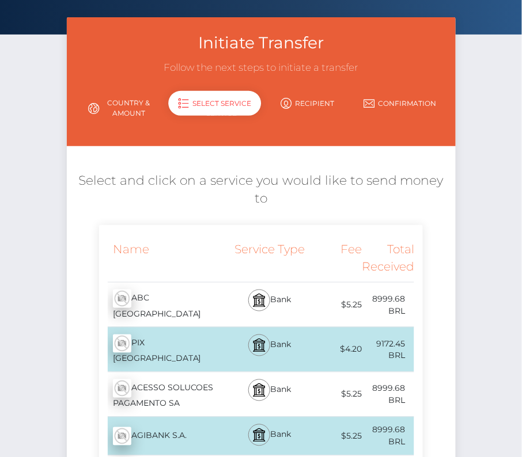
click at [153, 341] on div "PIX BRASIL - BRL" at bounding box center [164, 350] width 131 height 44
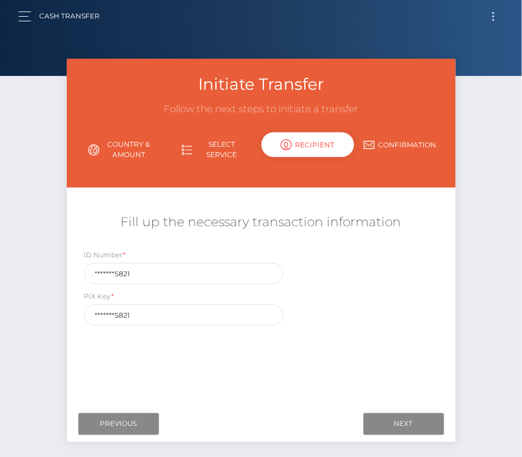
scroll to position [0, 0]
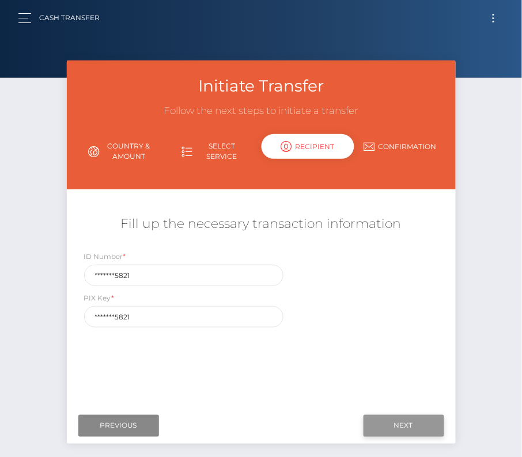
click at [411, 422] on input "Next" at bounding box center [404, 426] width 81 height 22
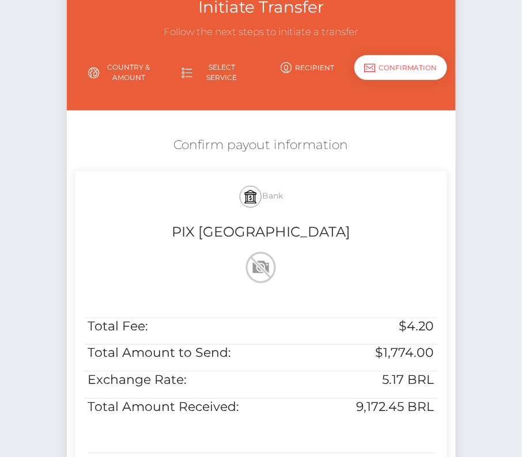
scroll to position [80, 0]
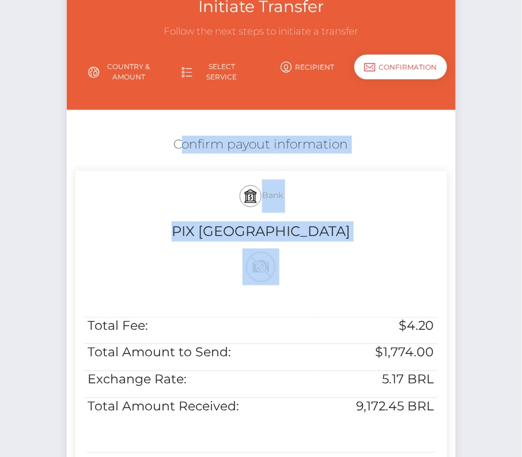
drag, startPoint x: 168, startPoint y: 135, endPoint x: 447, endPoint y: 396, distance: 381.5
click at [447, 396] on div "Confirm payout information Bank PIX BRASIL Total Fee: $4.20 Total Amount to Sen…" at bounding box center [261, 311] width 389 height 363
copy div "Confirm payout information Bank PIX BRASIL"
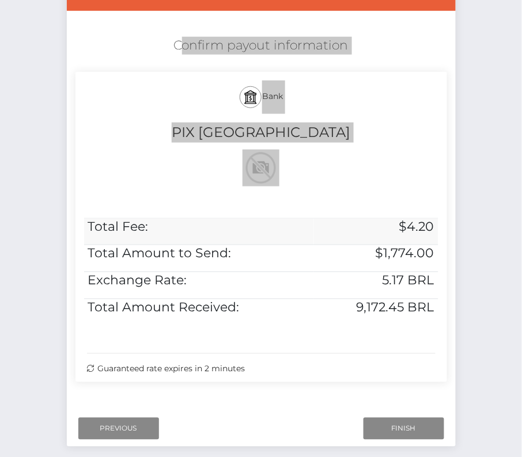
scroll to position [235, 0]
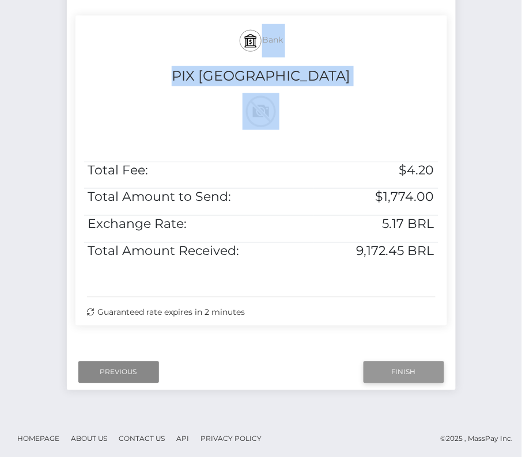
click at [400, 366] on input "Finish" at bounding box center [404, 373] width 81 height 22
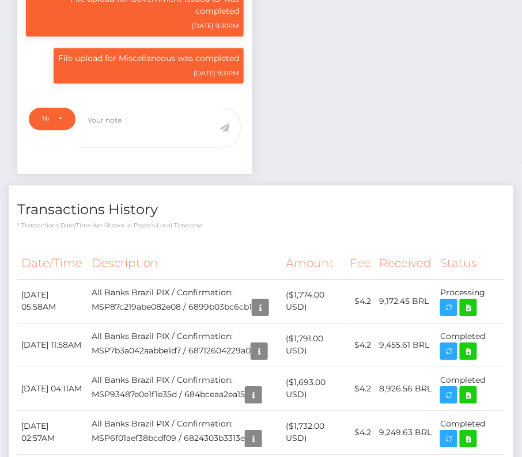
scroll to position [428, 0]
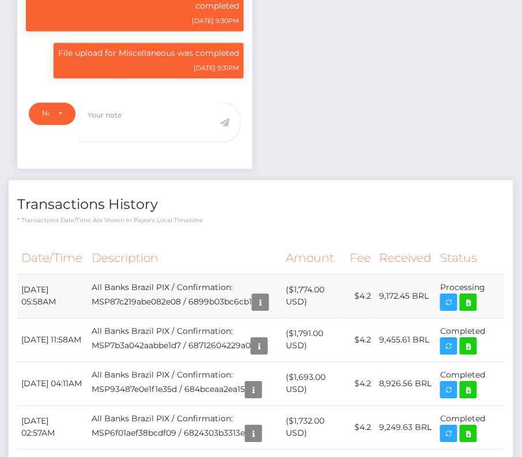
drag, startPoint x: 27, startPoint y: 323, endPoint x: 489, endPoint y: 323, distance: 462.7
click at [489, 318] on tr "[DATE] 05:58AM All Banks Brazil PIX / Confirmation: MSP87c219abe082e08 / 6899b0…" at bounding box center [260, 296] width 487 height 44
copy tr "[DATE] 05:58AM All Banks Brazil PIX / Confirmation: MSP87c219abe082e08 / 6899b0…"
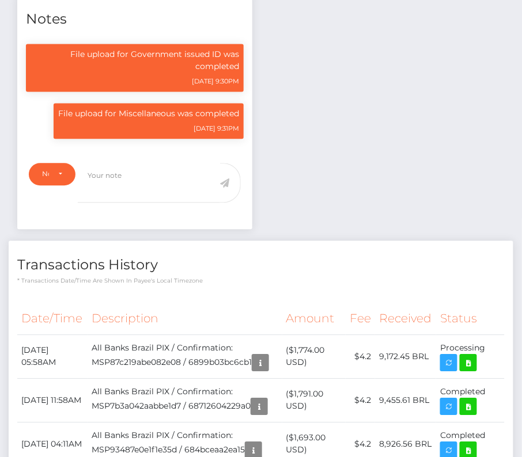
scroll to position [391, 0]
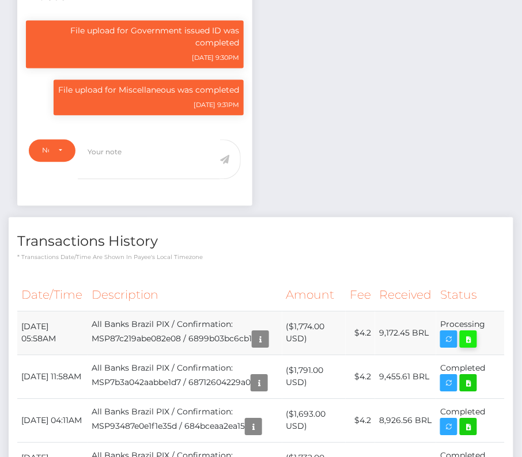
click at [471, 347] on icon at bounding box center [469, 340] width 14 height 14
copy tr "[DATE] 05:58AM All Banks Brazil PIX / Confirmation: MSP87c219abe082e08 / 6899b0…"
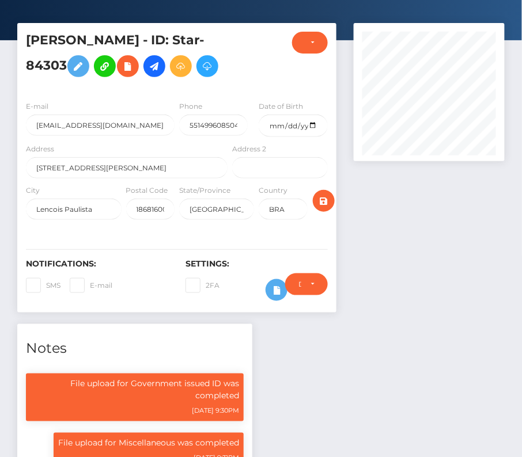
scroll to position [0, 0]
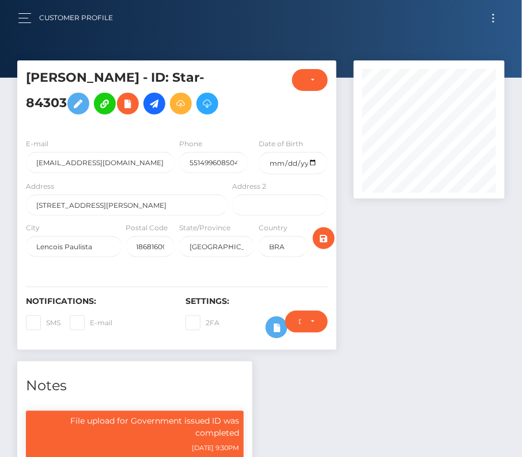
click at [491, 14] on button "Toggle navigation" at bounding box center [493, 18] width 21 height 16
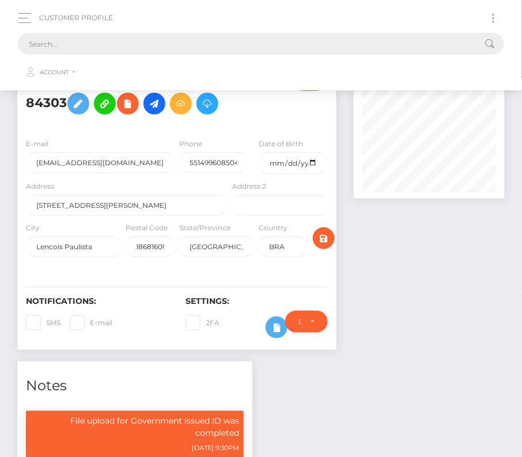
click at [334, 37] on input "text" at bounding box center [246, 44] width 456 height 22
paste input "7524"
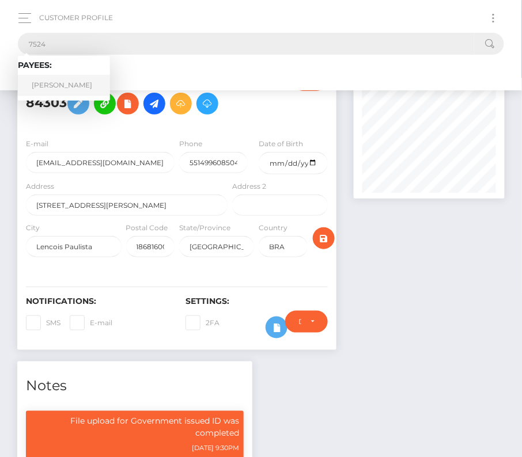
type input "7524"
click at [62, 83] on link "Neema Parvini" at bounding box center [64, 85] width 92 height 21
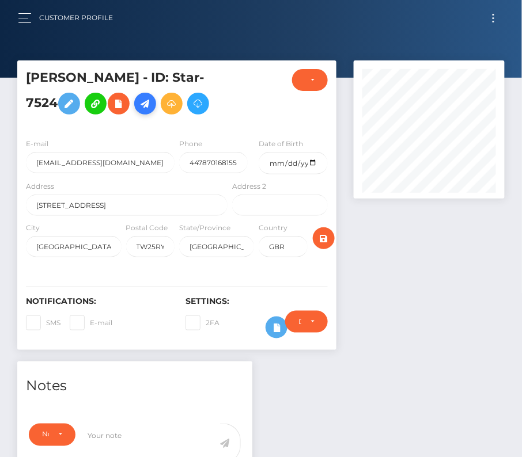
click at [138, 103] on icon at bounding box center [145, 104] width 14 height 14
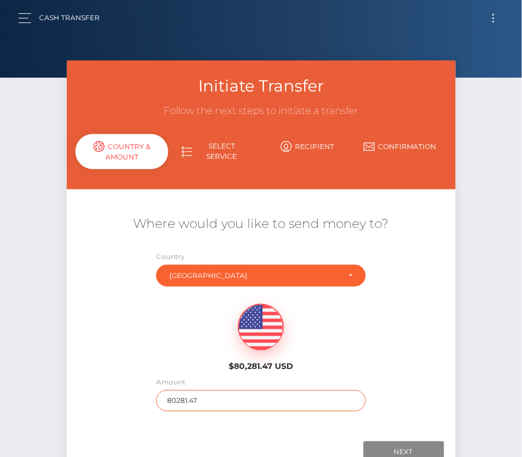
click at [194, 395] on input "80281.47" at bounding box center [261, 401] width 210 height 21
type input "232"
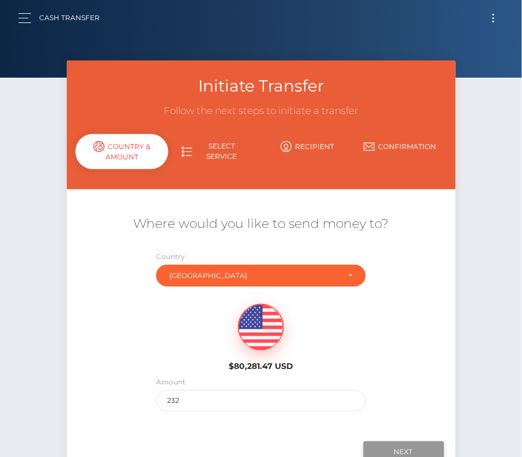
click at [406, 448] on input "Next" at bounding box center [404, 453] width 81 height 22
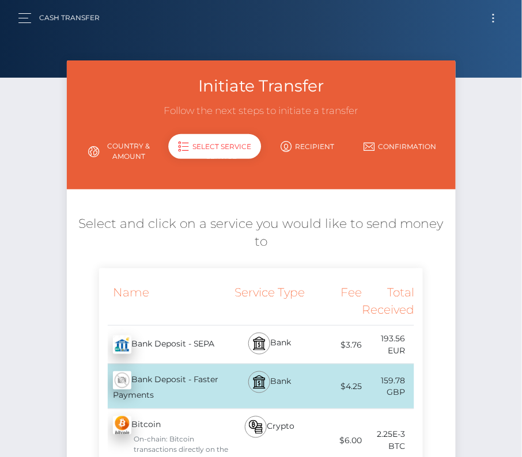
click at [175, 381] on div "Bank Deposit - Faster Payments - GBP" at bounding box center [164, 387] width 131 height 44
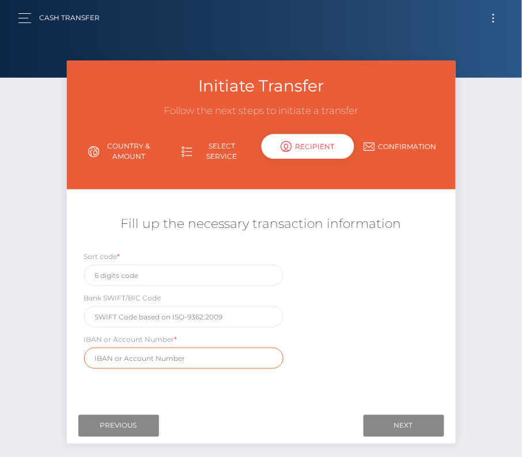
click at [135, 362] on input "text" at bounding box center [183, 358] width 199 height 21
paste input "GB28BUKB201225604701"
type input "GB28BUKB201225604701"
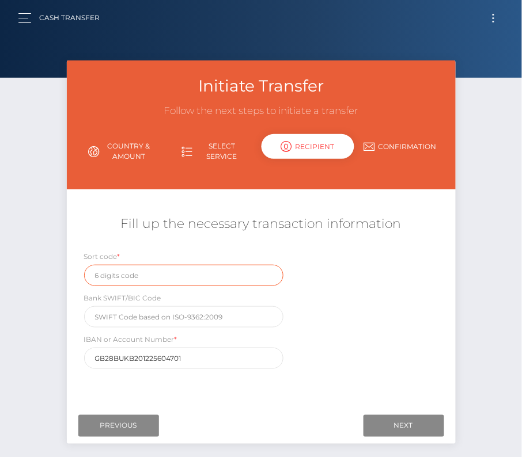
click at [122, 274] on input "text" at bounding box center [183, 275] width 199 height 21
paste input "20-12-25"
type input "20-12-25"
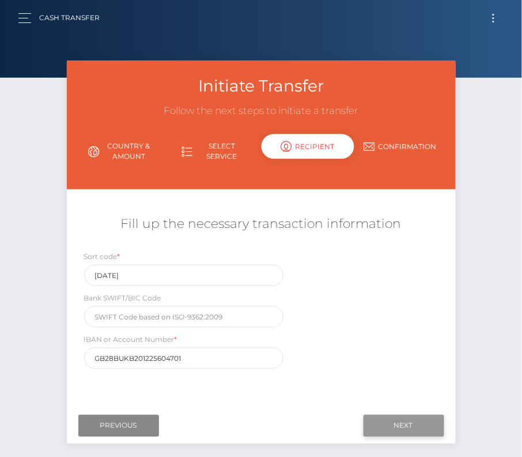
click at [393, 420] on input "Next" at bounding box center [404, 426] width 81 height 22
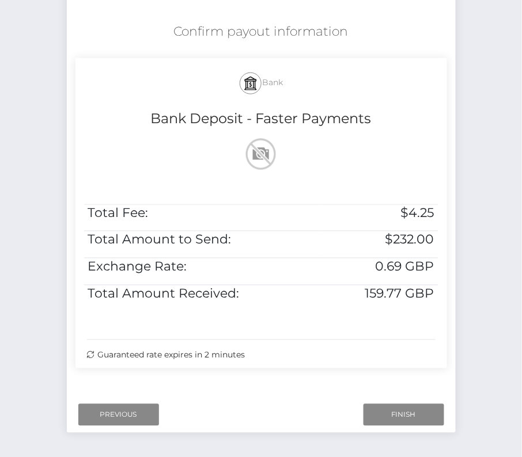
scroll to position [193, 0]
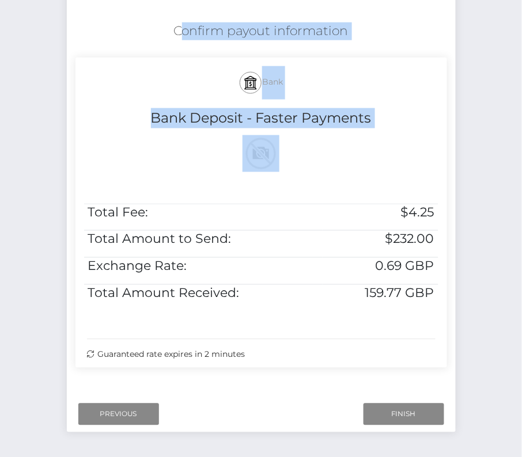
drag, startPoint x: 169, startPoint y: 23, endPoint x: 430, endPoint y: 311, distance: 387.9
click at [430, 311] on div "Confirm payout information Bank Bank Deposit - Faster Payments Total Fee: $4.25…" at bounding box center [261, 198] width 389 height 363
copy div "Confirm payout information Bank Bank Deposit - Faster Payments"
click at [392, 414] on input "Finish" at bounding box center [404, 415] width 81 height 22
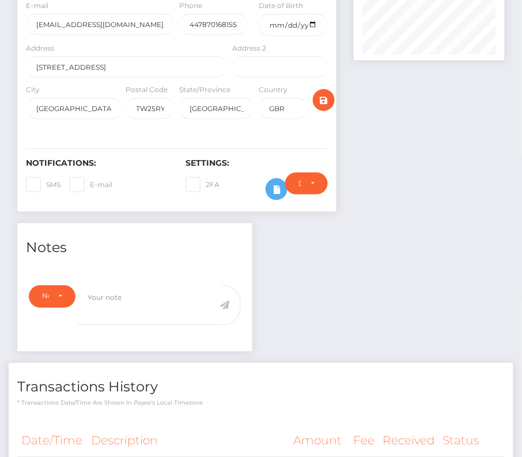
scroll to position [279, 0]
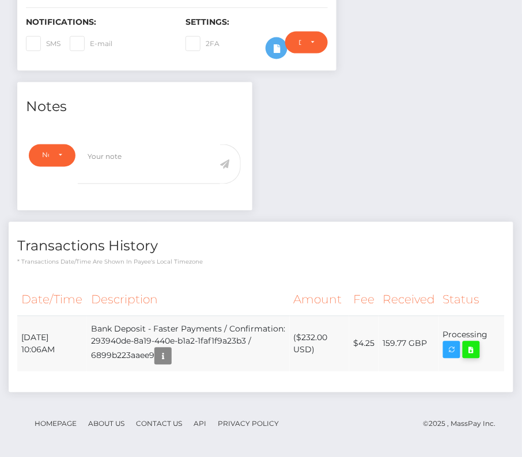
click at [475, 343] on icon at bounding box center [471, 350] width 14 height 14
click at [0, 0] on div "Neema Parvini - ID: Star-7524" at bounding box center [261, 121] width 522 height 680
drag, startPoint x: 21, startPoint y: 331, endPoint x: 488, endPoint y: 339, distance: 466.8
click at [488, 339] on tr "August 11, 2025 10:06AM Bank Deposit - Faster Payments / Confirmation: 293940de…" at bounding box center [260, 344] width 487 height 56
copy table "Date/Time Description Amount Fee Received Status"
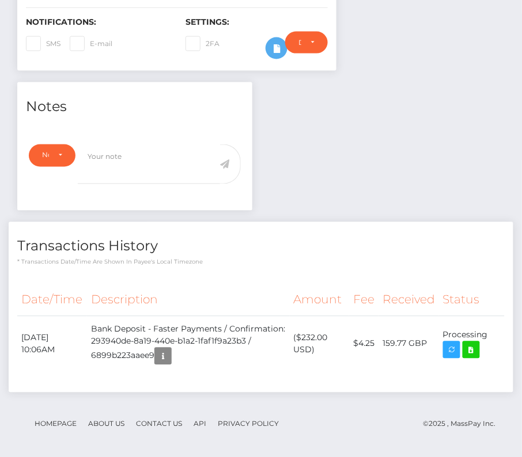
click at [181, 222] on div "Transactions History * Transactions date/time are shown in payee's local timezo…" at bounding box center [261, 244] width 505 height 44
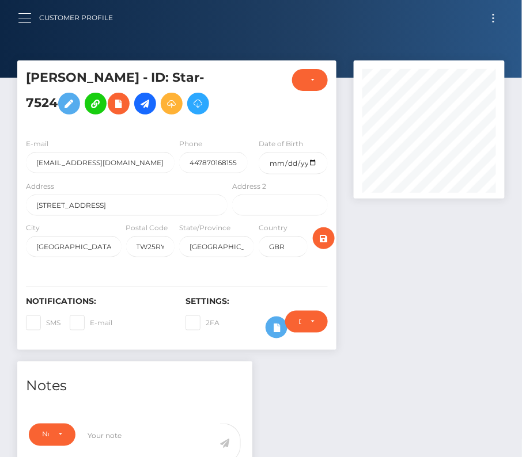
click at [29, 24] on button "button" at bounding box center [28, 18] width 21 height 16
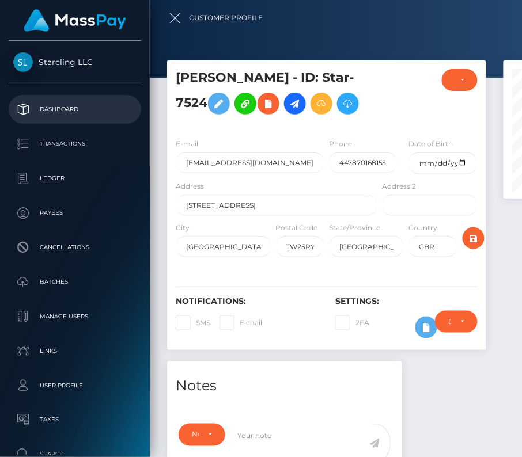
click at [64, 116] on p "Dashboard" at bounding box center [74, 109] width 123 height 17
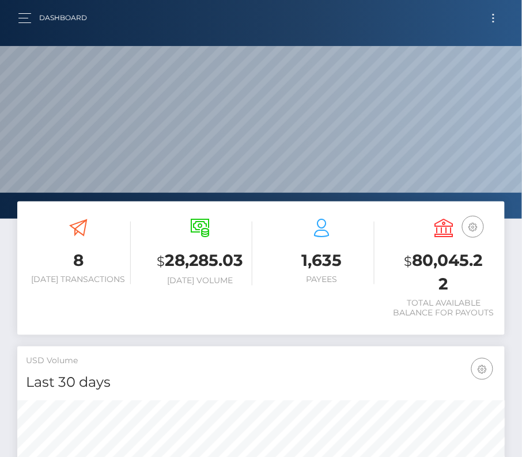
scroll to position [204, 235]
click at [497, 20] on button "Toggle navigation" at bounding box center [493, 18] width 21 height 16
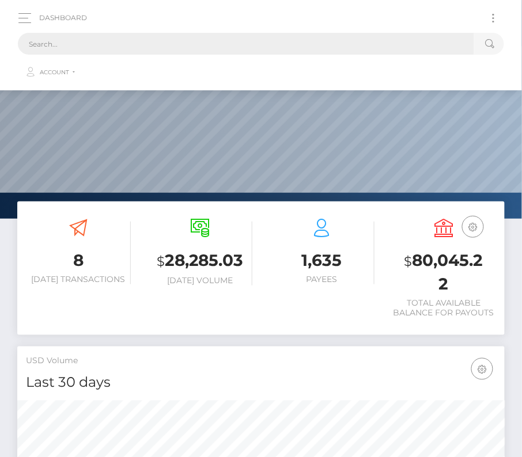
click at [215, 40] on input "text" at bounding box center [246, 44] width 456 height 22
paste input "1826429"
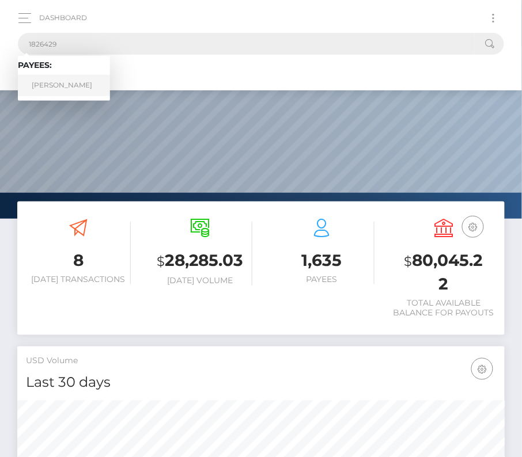
type input "1826429"
click at [60, 85] on link "[PERSON_NAME]" at bounding box center [64, 85] width 92 height 21
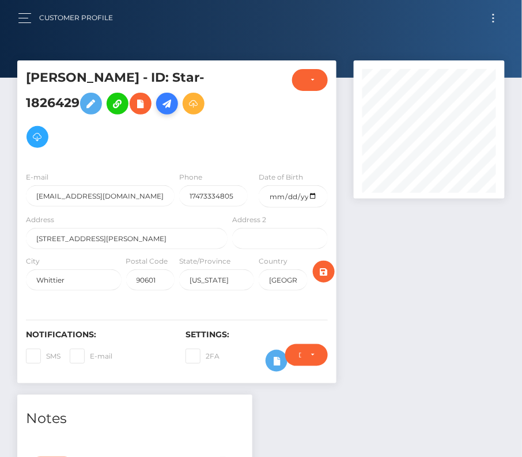
click at [160, 106] on icon at bounding box center [167, 104] width 14 height 14
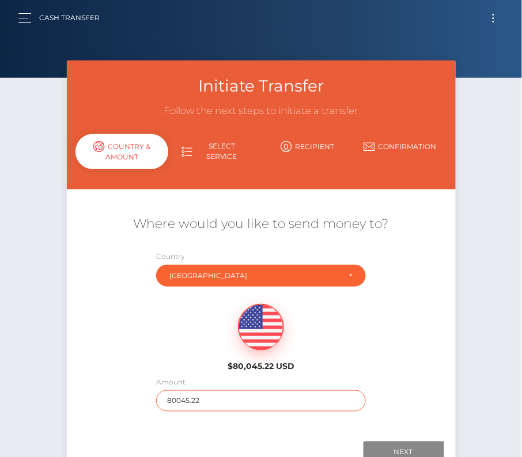
click at [211, 398] on input "80045.22" at bounding box center [261, 401] width 210 height 21
type input "323"
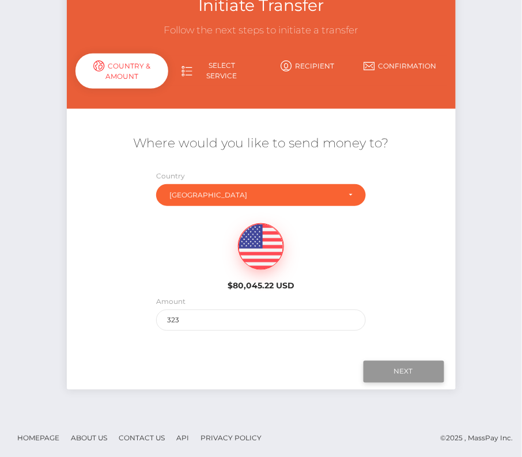
click at [389, 370] on input "Next" at bounding box center [404, 372] width 81 height 22
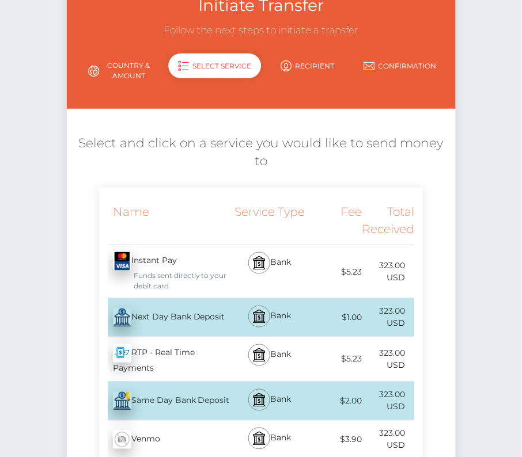
click at [170, 320] on div "Next Day Bank Deposit - USD" at bounding box center [164, 318] width 131 height 32
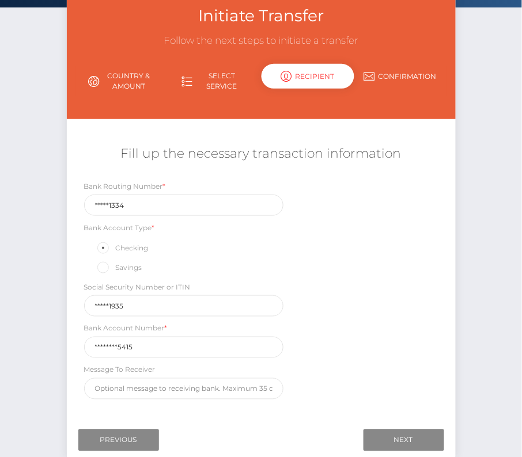
scroll to position [71, 0]
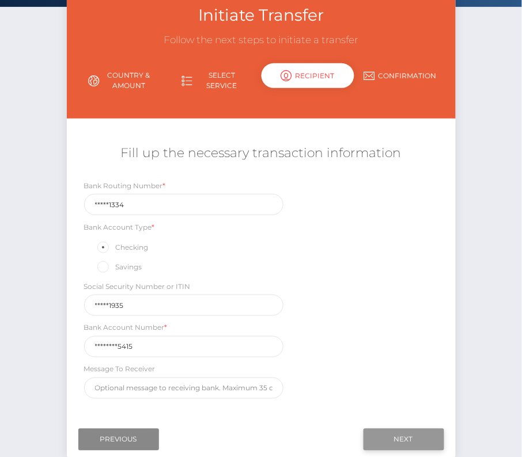
click at [391, 437] on input "Next" at bounding box center [404, 440] width 81 height 22
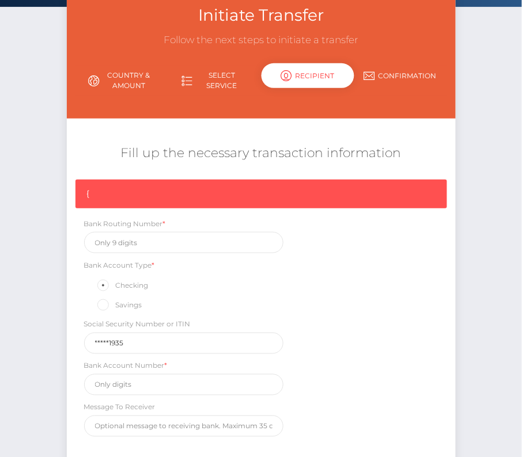
scroll to position [173, 0]
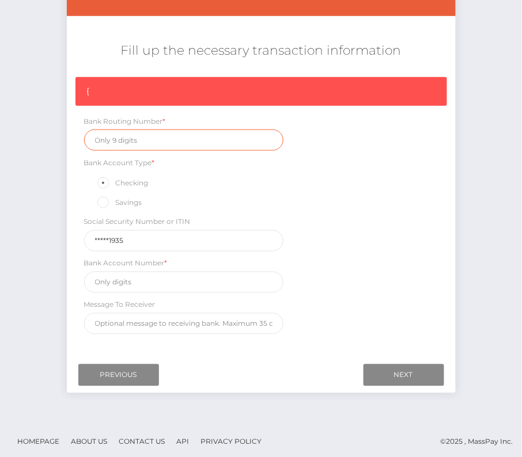
click at [106, 135] on input "text" at bounding box center [183, 140] width 199 height 21
paste input "031101334"
type input "031101334"
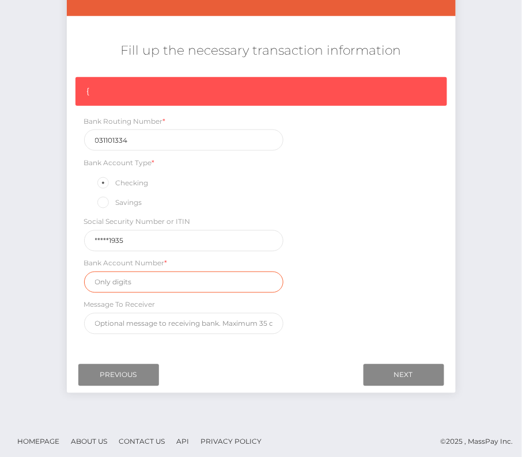
click at [154, 282] on input "text" at bounding box center [183, 282] width 199 height 21
paste input "411036005415"
type input "411036005415"
click at [371, 293] on div "{ Bank Routing Number * 031101334 Bank Account Type * Checking Savings Social S…" at bounding box center [261, 208] width 389 height 263
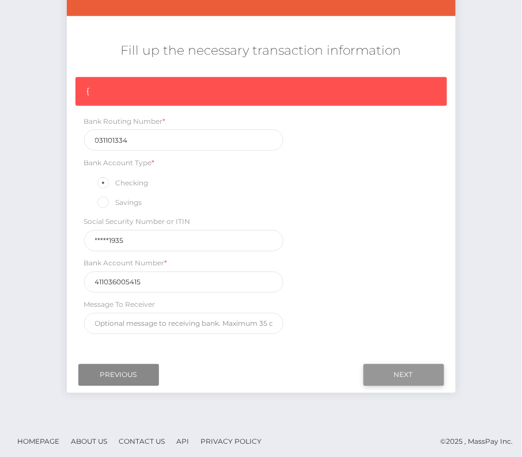
click at [397, 365] on input "Next" at bounding box center [404, 376] width 81 height 22
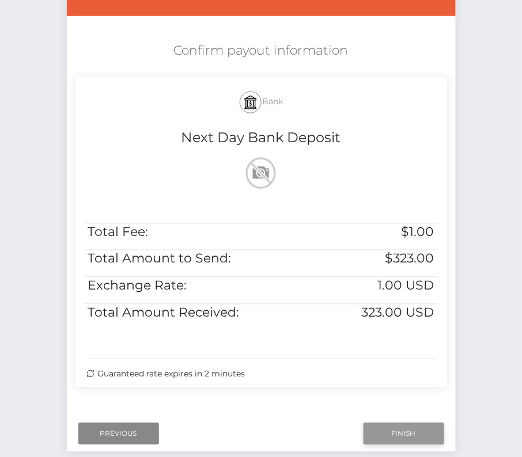
click at [389, 429] on input "Finish" at bounding box center [404, 434] width 81 height 22
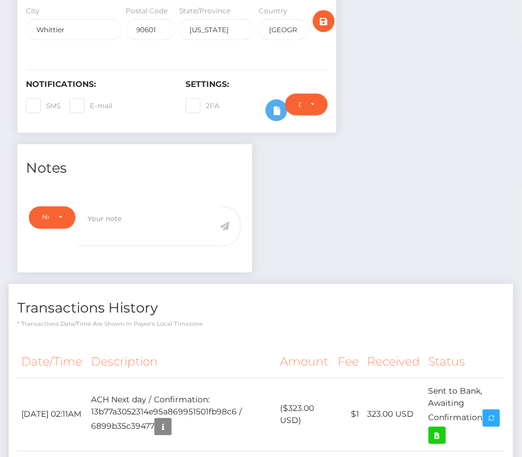
scroll to position [255, 0]
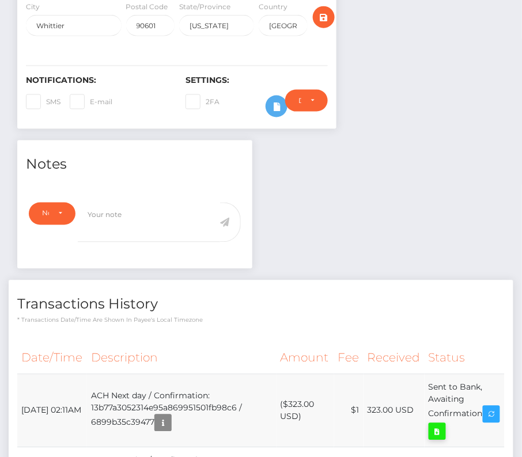
click at [444, 425] on icon at bounding box center [437, 432] width 14 height 14
click at [0, 0] on div "[PERSON_NAME] - ID: Star-1826429" at bounding box center [261, 395] width 522 height 1178
drag, startPoint x: 22, startPoint y: 361, endPoint x: 486, endPoint y: 379, distance: 464.1
click at [486, 379] on tr "[DATE] 02:11AM ACH Next day / Confirmation: 13b77a3052314e95a869951501fb98c6 / …" at bounding box center [260, 411] width 487 height 73
copy tr "[DATE] 02:11AM ACH Next day / Confirmation: 13b77a3052314e95a869951501fb98c6 / …"
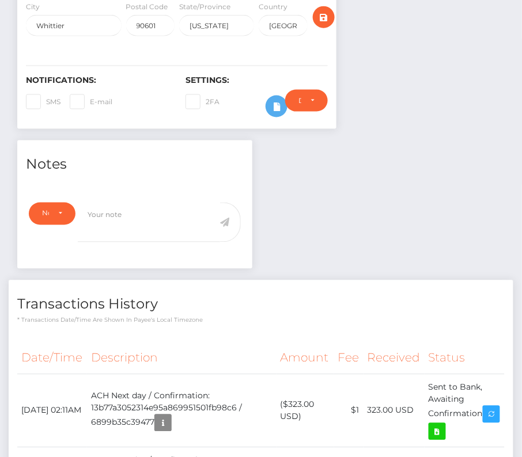
click at [338, 343] on th "Fee" at bounding box center [348, 359] width 29 height 32
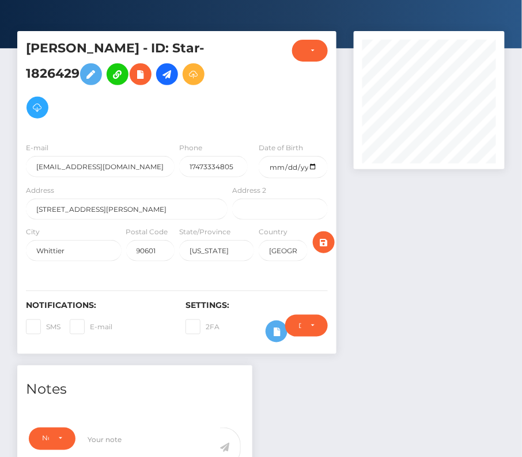
scroll to position [279, 0]
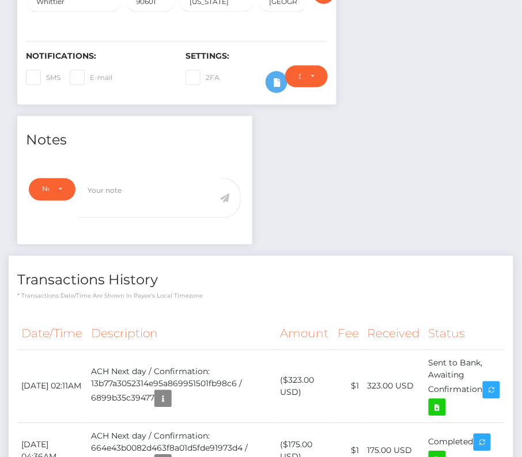
click at [213, 256] on div "Transactions History * Transactions date/time are shown in payee's local timezo…" at bounding box center [261, 278] width 505 height 44
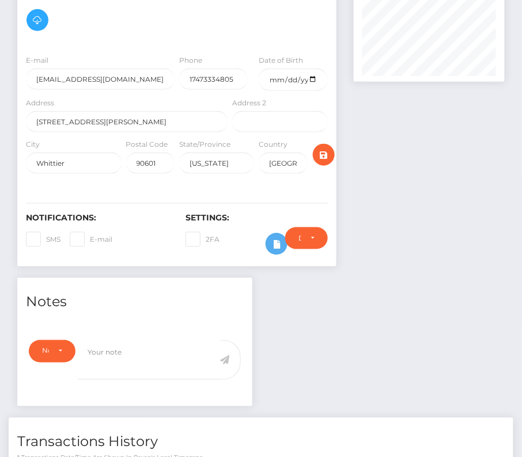
scroll to position [0, 0]
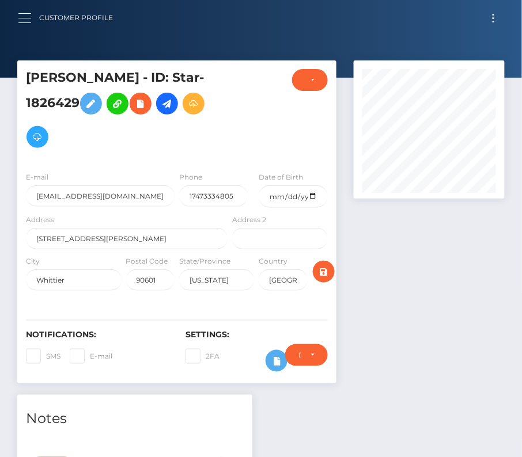
click at [31, 17] on button "button" at bounding box center [28, 18] width 21 height 16
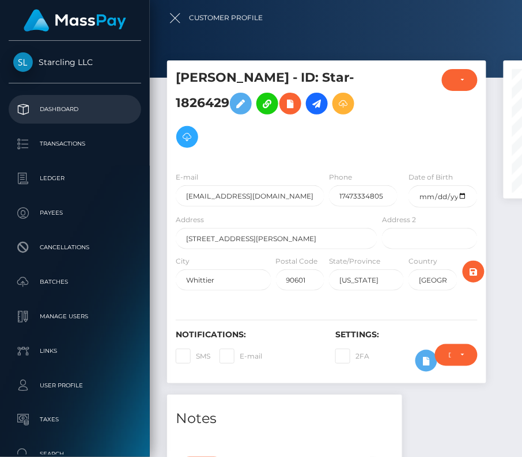
click at [54, 104] on p "Dashboard" at bounding box center [74, 109] width 123 height 17
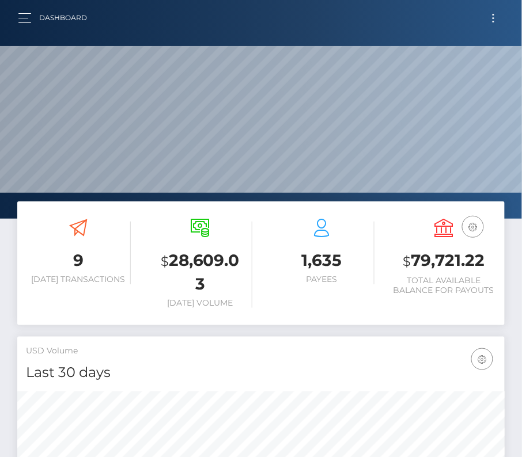
scroll to position [204, 235]
